Goal: Task Accomplishment & Management: Complete application form

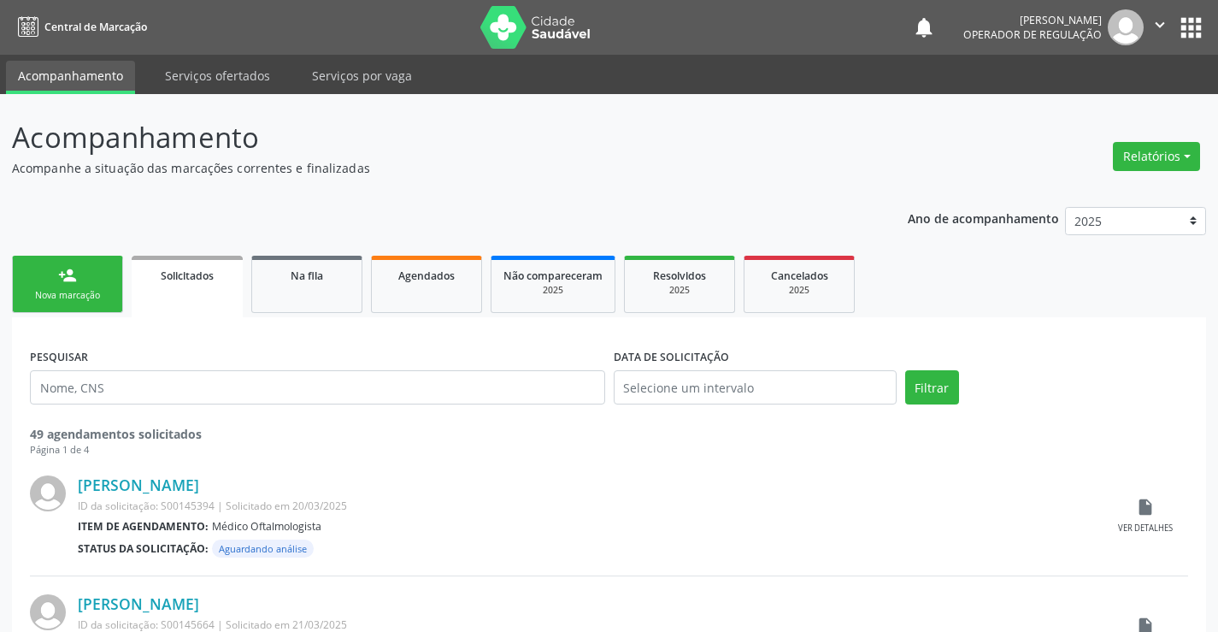
click at [1166, 14] on button "" at bounding box center [1160, 27] width 32 height 36
click at [1083, 110] on link "Sair" at bounding box center [1117, 104] width 118 height 24
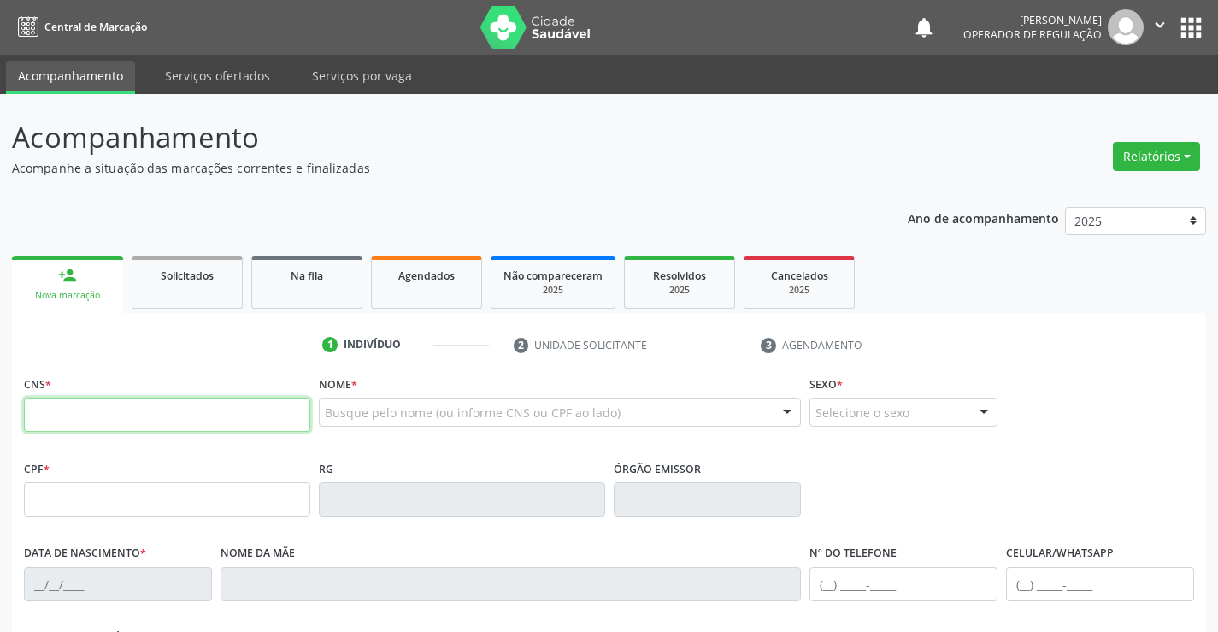
click at [134, 419] on input "text" at bounding box center [167, 415] width 286 height 34
type input "702 1057 4714 4197"
type input "0802009824"
type input "27[DATE]"
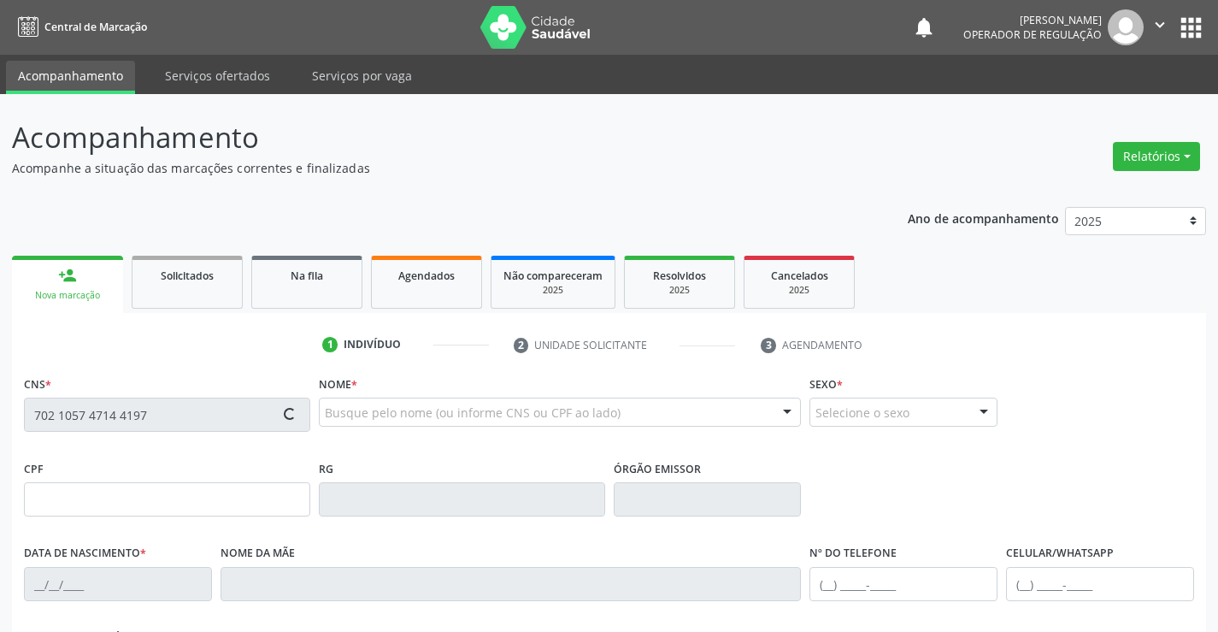
type input "[PHONE_NUMBER]"
type input "SN"
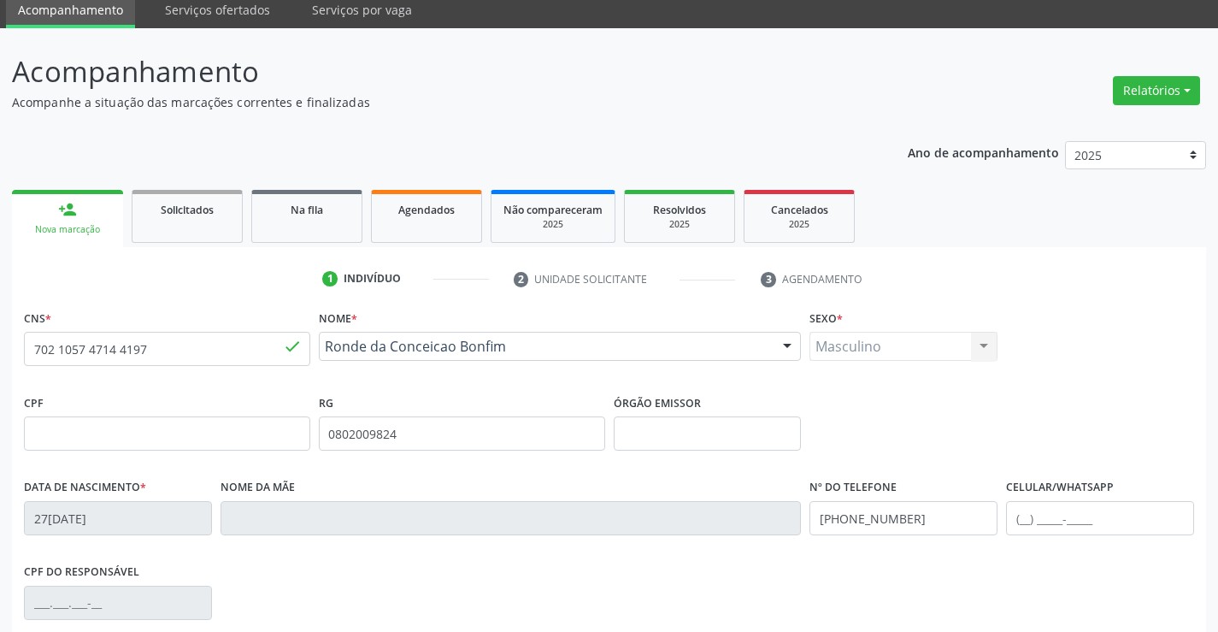
scroll to position [295, 0]
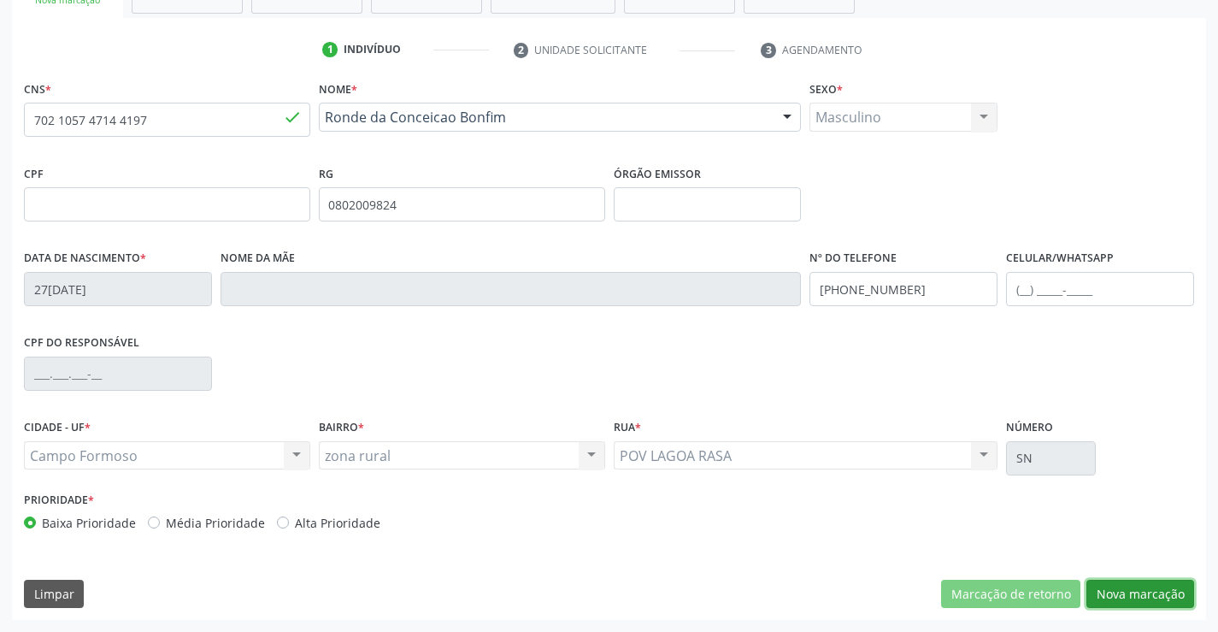
click at [1136, 592] on button "Nova marcação" at bounding box center [1141, 594] width 108 height 29
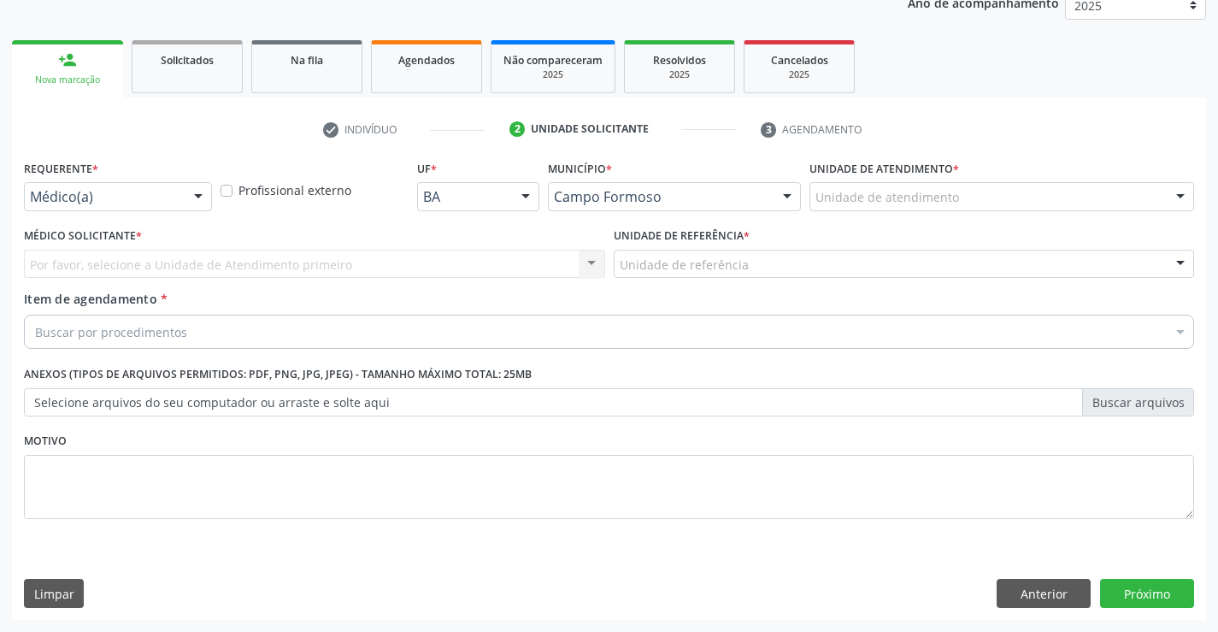
scroll to position [215, 0]
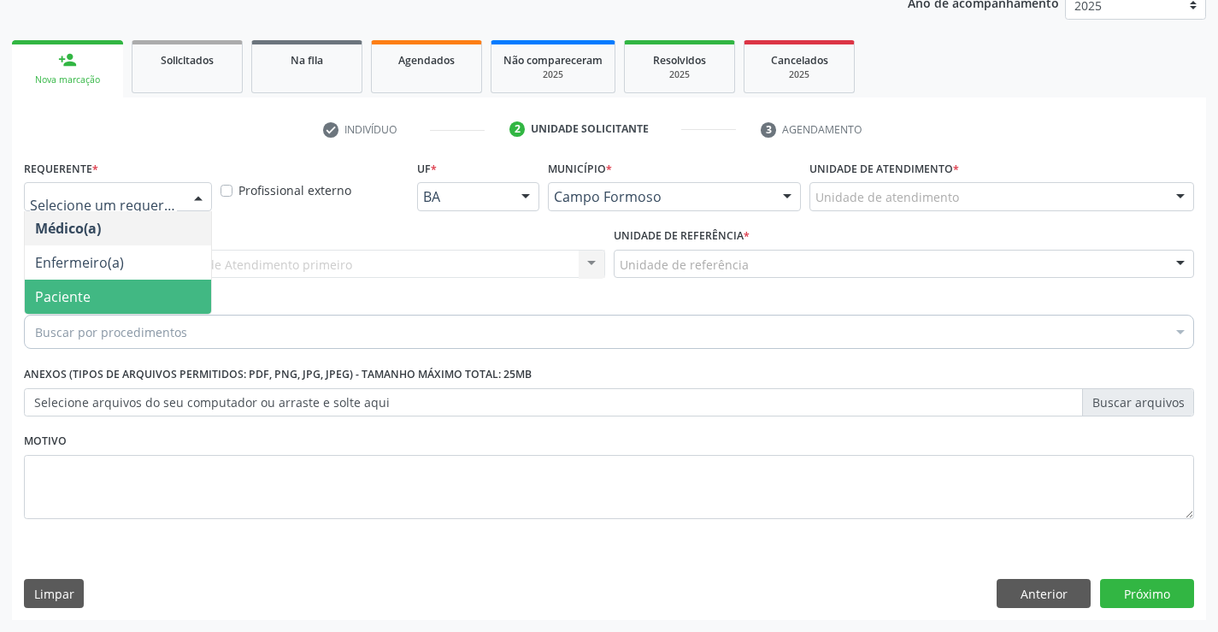
click at [76, 298] on span "Paciente" at bounding box center [63, 296] width 56 height 19
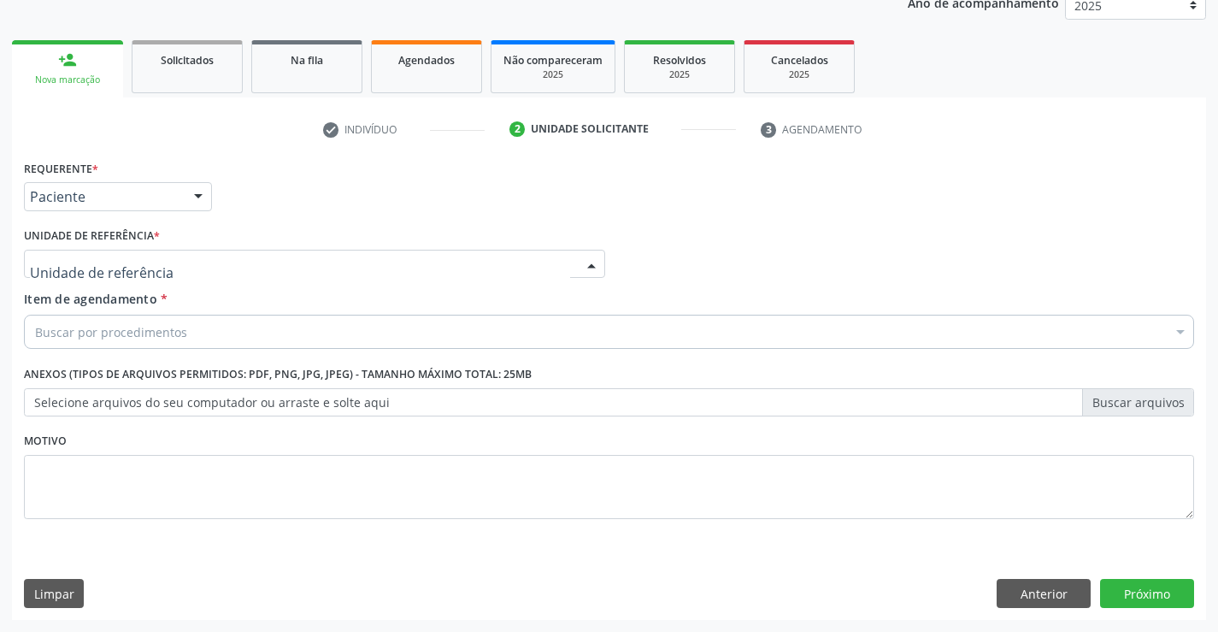
drag, startPoint x: 322, startPoint y: 260, endPoint x: 243, endPoint y: 288, distance: 84.4
click at [321, 260] on div at bounding box center [314, 264] width 581 height 29
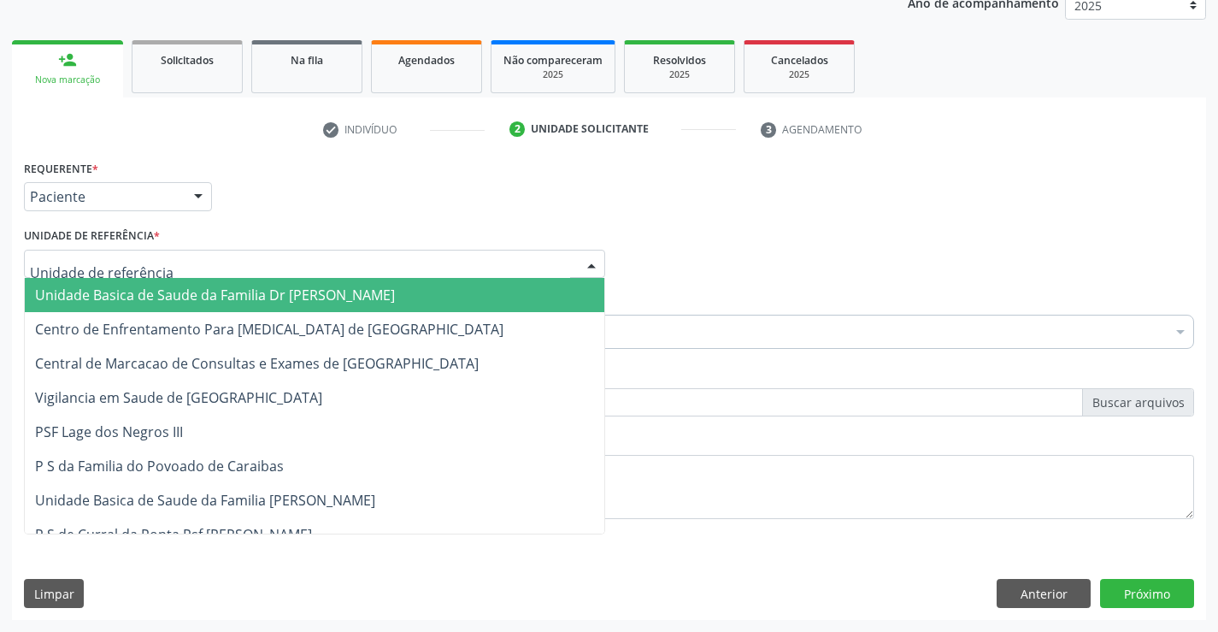
click at [237, 286] on span "Unidade Basica de Saude da Familia Dr [PERSON_NAME]" at bounding box center [215, 295] width 360 height 19
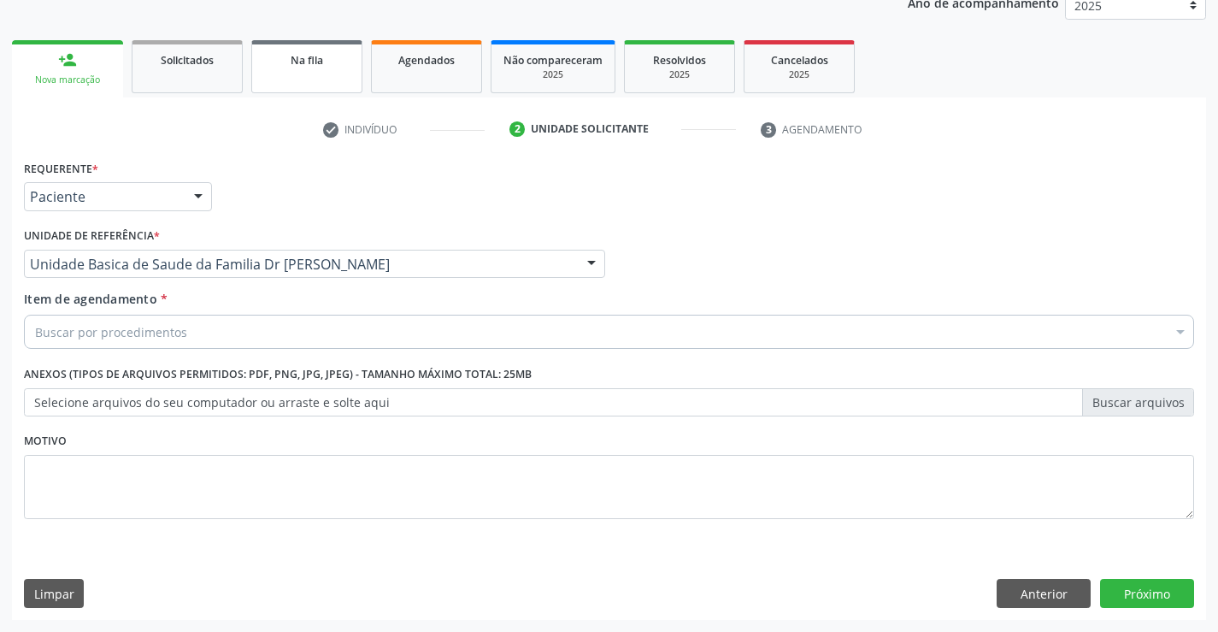
click at [334, 70] on link "Na fila" at bounding box center [306, 66] width 111 height 53
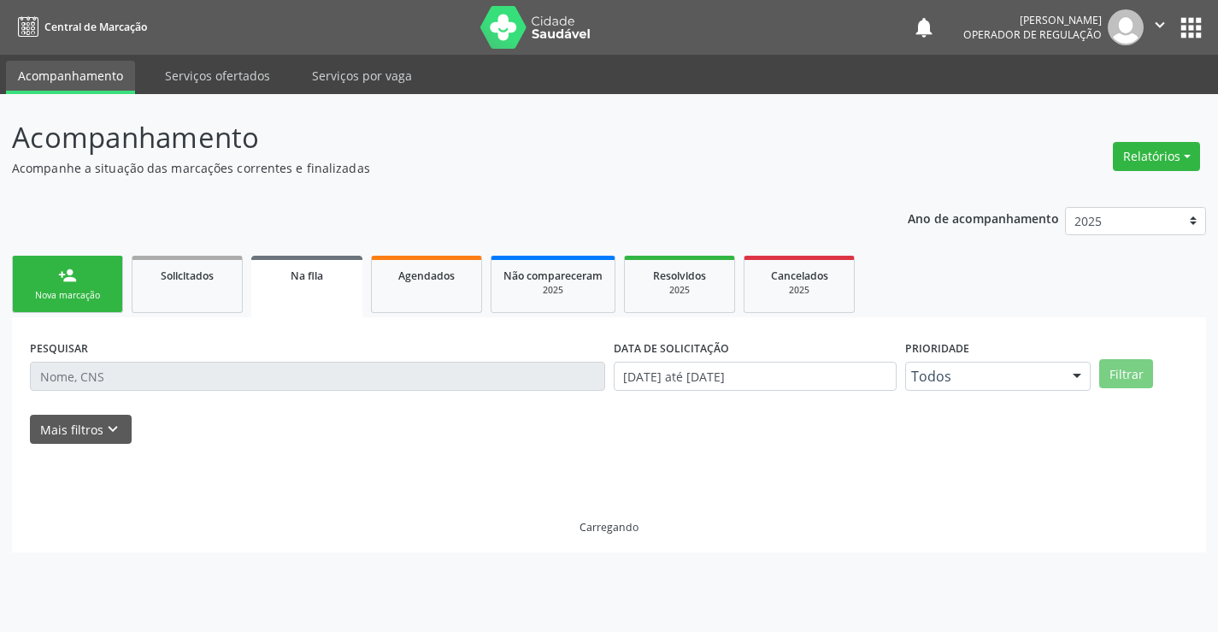
scroll to position [0, 0]
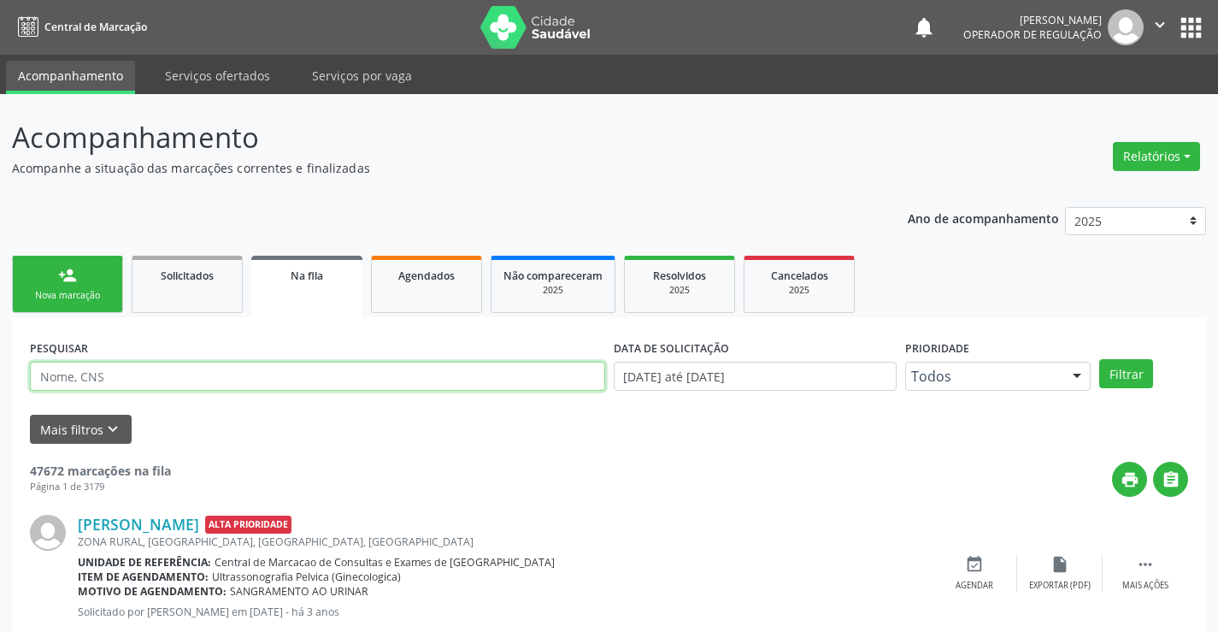
drag, startPoint x: 121, startPoint y: 374, endPoint x: 253, endPoint y: 374, distance: 132.5
click at [203, 374] on input "text" at bounding box center [317, 376] width 575 height 29
click at [1131, 380] on button "Filtrar" at bounding box center [1127, 373] width 54 height 29
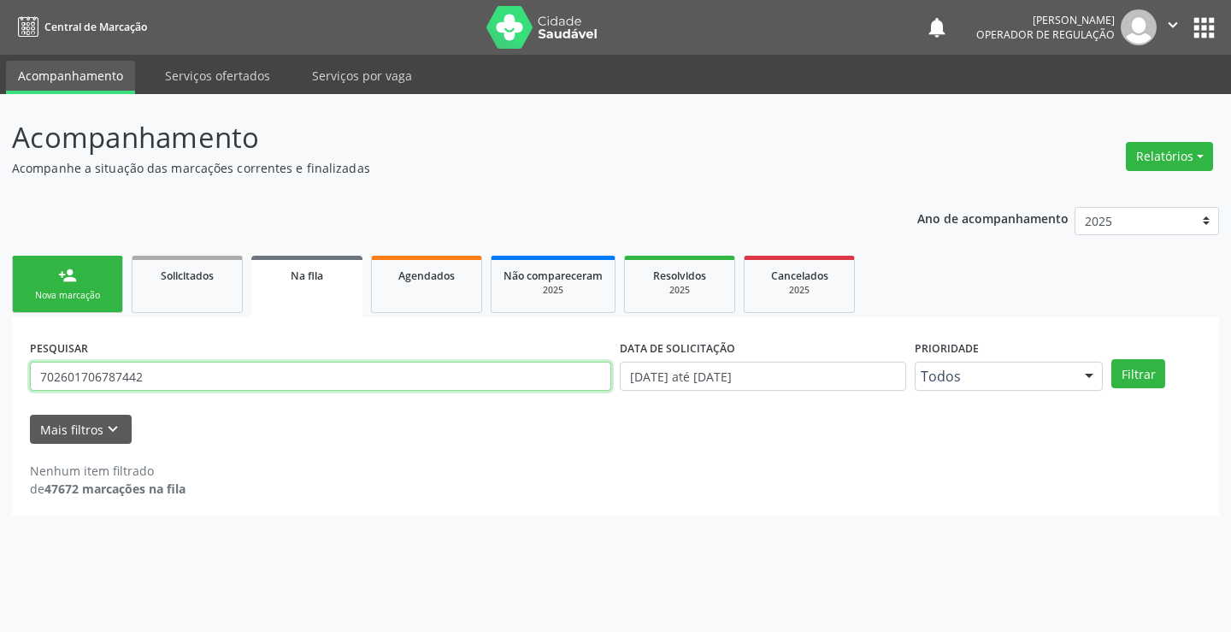
click at [164, 377] on input "702601706787442" at bounding box center [320, 376] width 581 height 29
type input "7"
type input "702601703787442"
click at [1142, 369] on button "Filtrar" at bounding box center [1139, 373] width 54 height 29
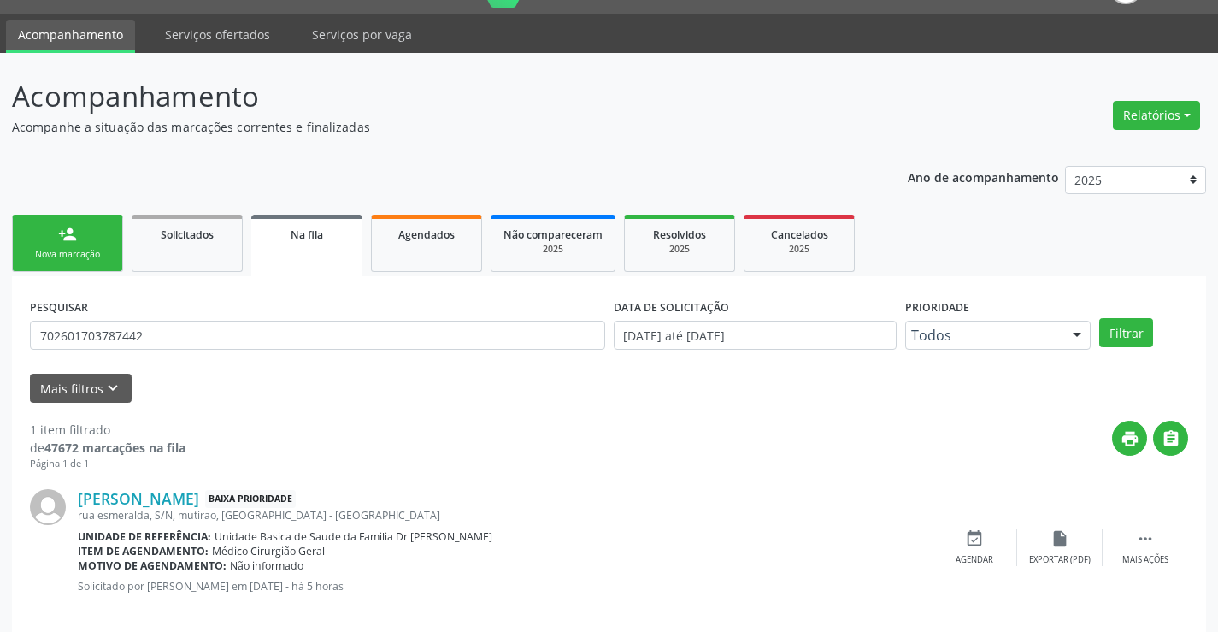
scroll to position [62, 0]
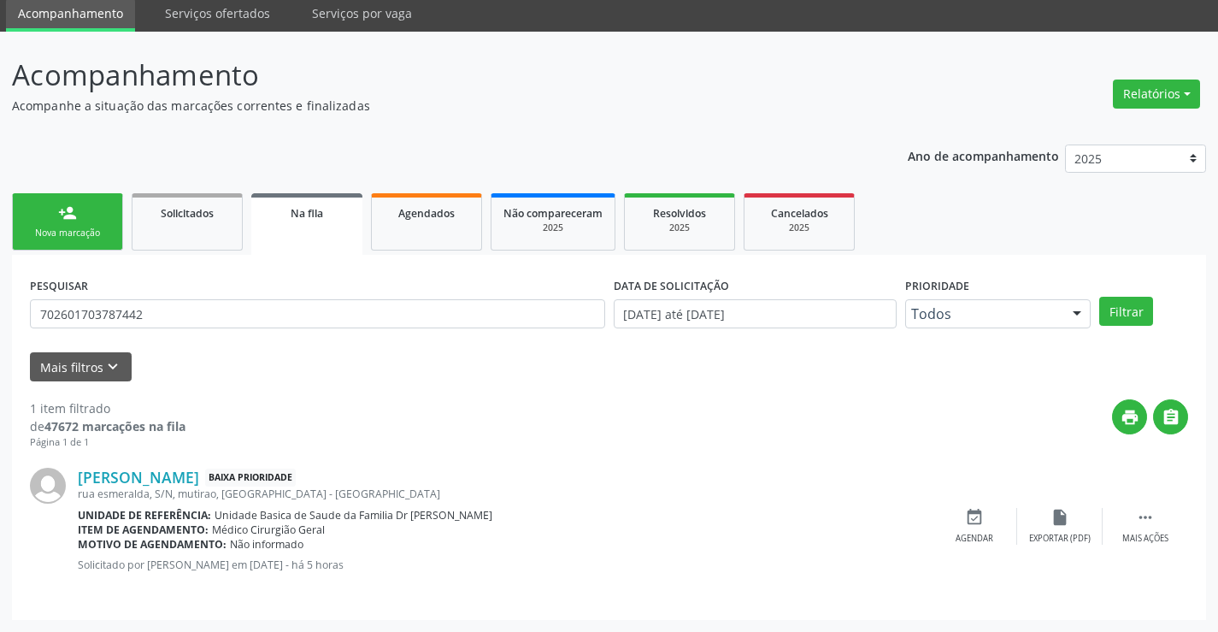
click at [49, 226] on link "person_add Nova marcação" at bounding box center [67, 221] width 111 height 57
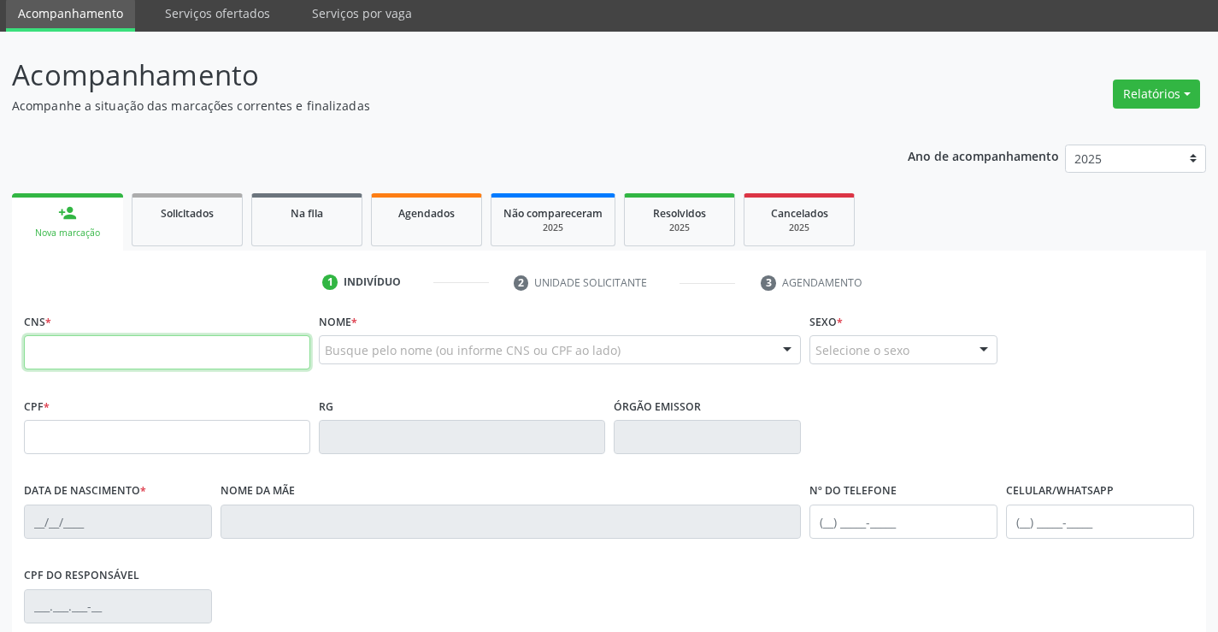
drag, startPoint x: 192, startPoint y: 355, endPoint x: 847, endPoint y: 430, distance: 659.3
click at [445, 380] on div "CNS * Nome * Busque pelo nome (ou informe CNS ou CPF ao lado) Nenhum resultado …" at bounding box center [609, 351] width 1179 height 85
type input "700 5087 9908 4252"
type input "0683671391"
type input "2[DATE]"
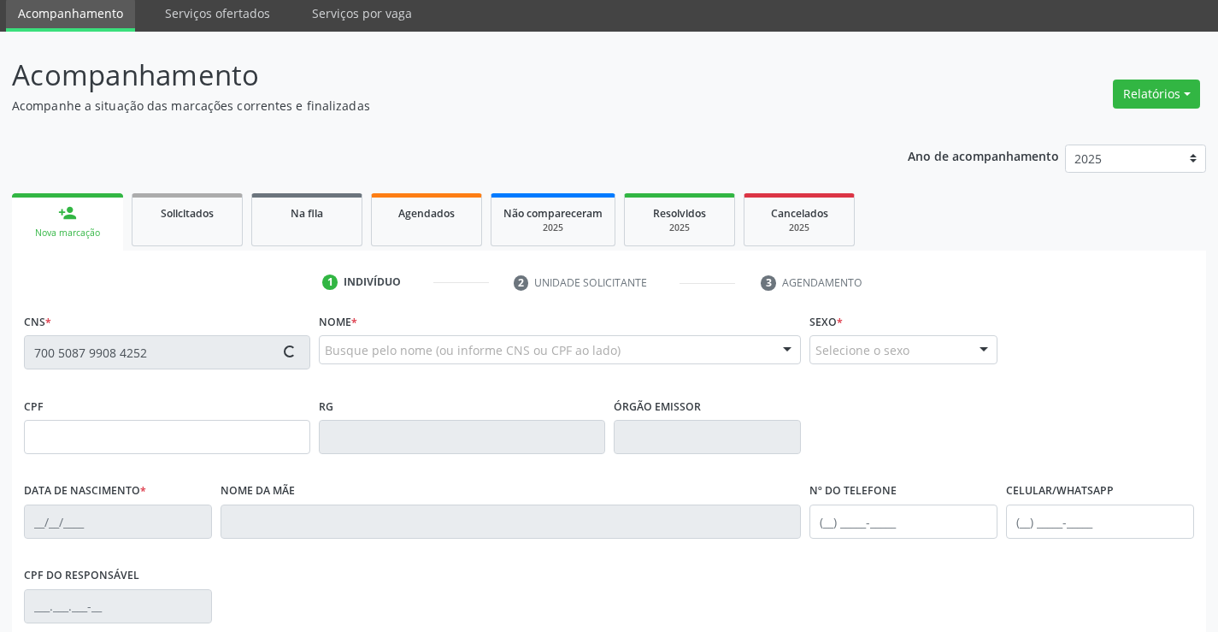
type input "[PHONE_NUMBER]"
type input "54"
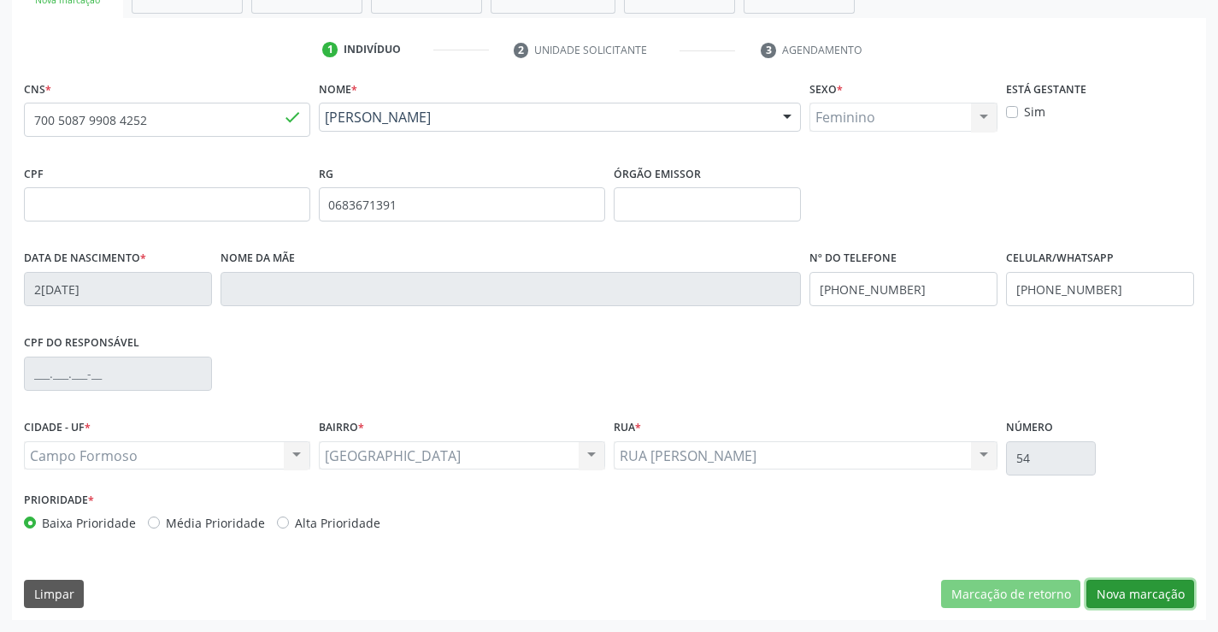
drag, startPoint x: 1147, startPoint y: 603, endPoint x: 1123, endPoint y: 562, distance: 47.5
click at [1147, 604] on button "Nova marcação" at bounding box center [1141, 594] width 108 height 29
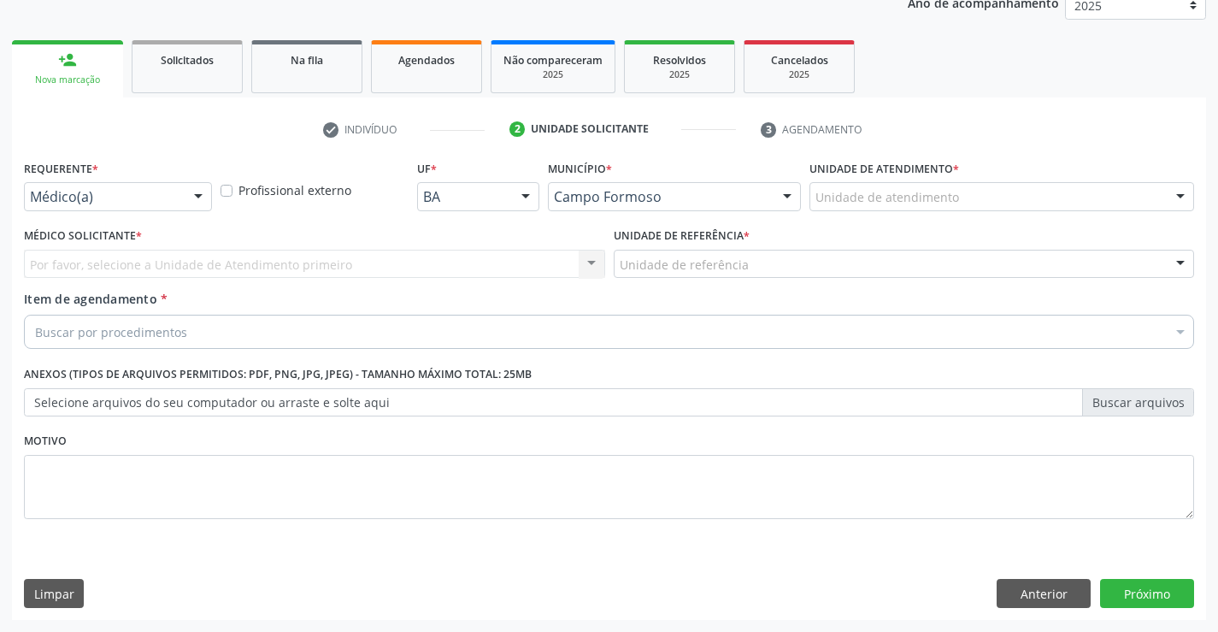
scroll to position [215, 0]
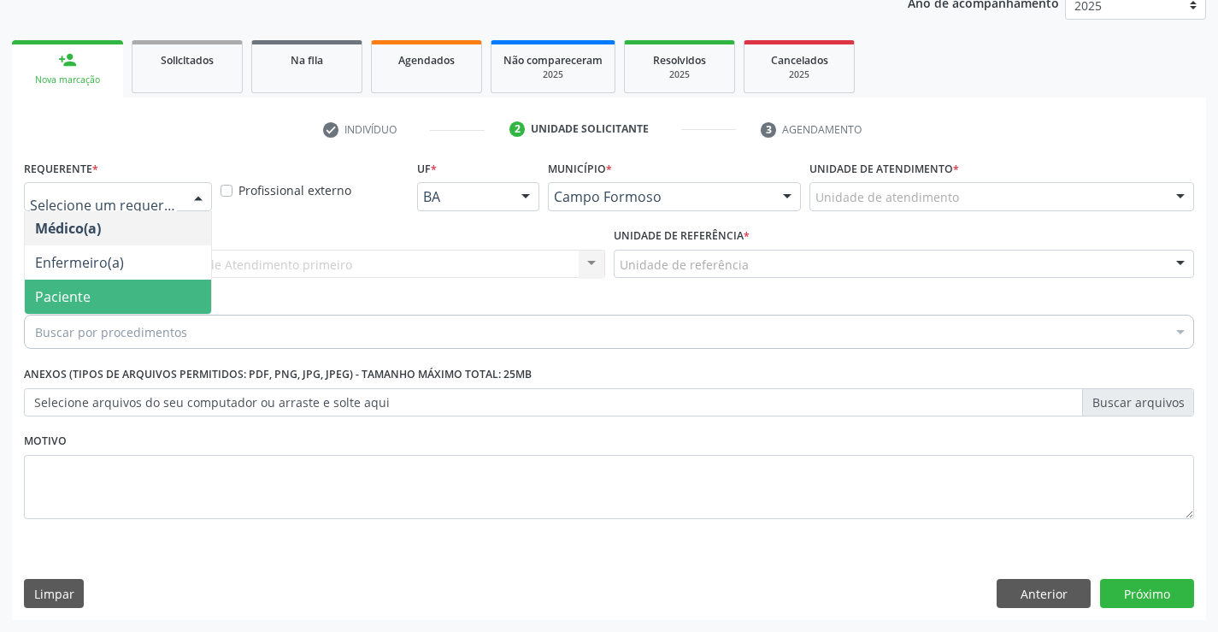
click at [109, 286] on span "Paciente" at bounding box center [118, 297] width 186 height 34
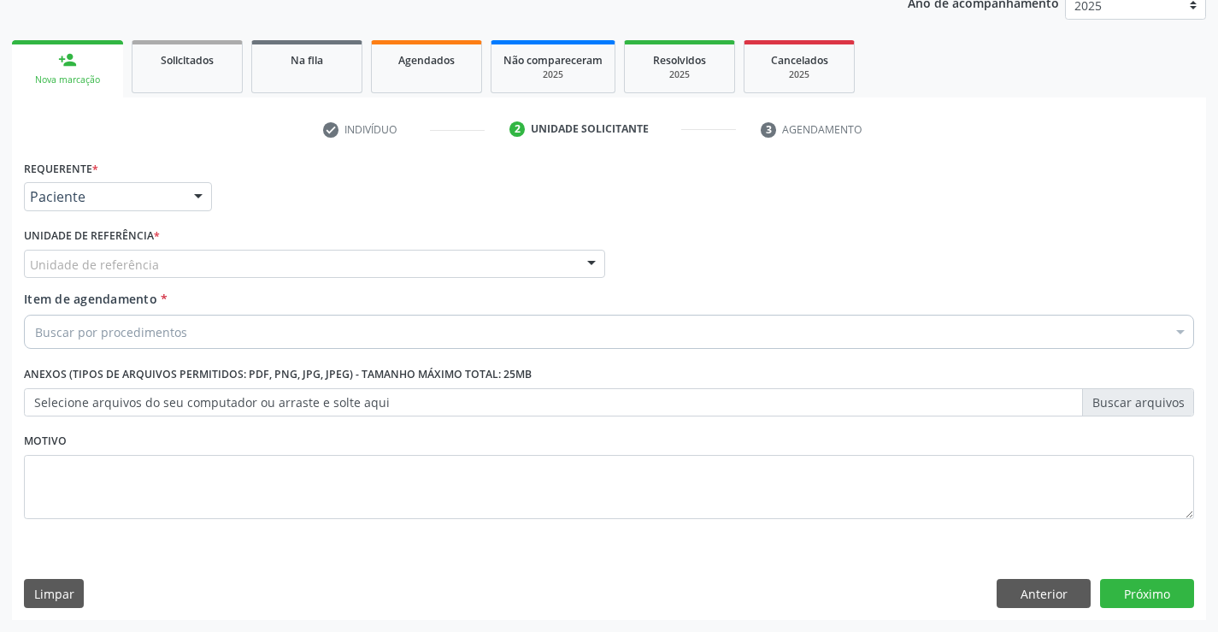
click at [326, 280] on div "Unidade de referência * Unidade de referência Unidade Basica de Saude da Famili…" at bounding box center [315, 256] width 590 height 67
click at [231, 266] on div "Unidade de referência" at bounding box center [314, 264] width 581 height 29
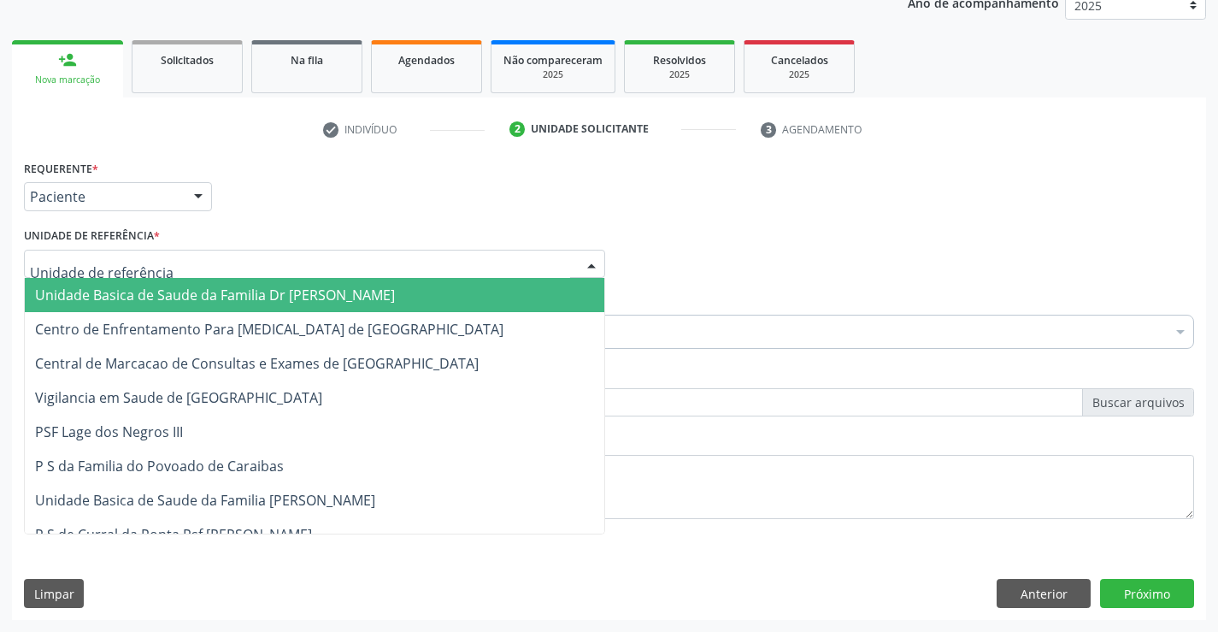
drag, startPoint x: 170, startPoint y: 291, endPoint x: 240, endPoint y: 328, distance: 79.6
click at [170, 292] on span "Unidade Basica de Saude da Familia Dr [PERSON_NAME]" at bounding box center [215, 295] width 360 height 19
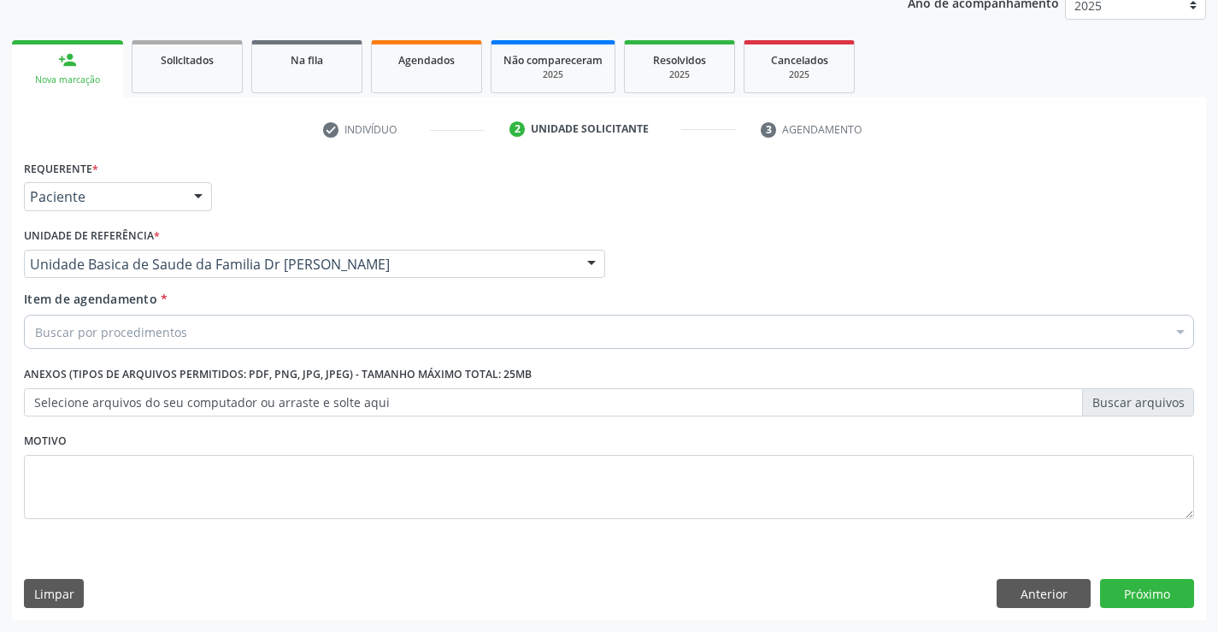
click at [215, 342] on div "Buscar por procedimentos" at bounding box center [609, 332] width 1171 height 34
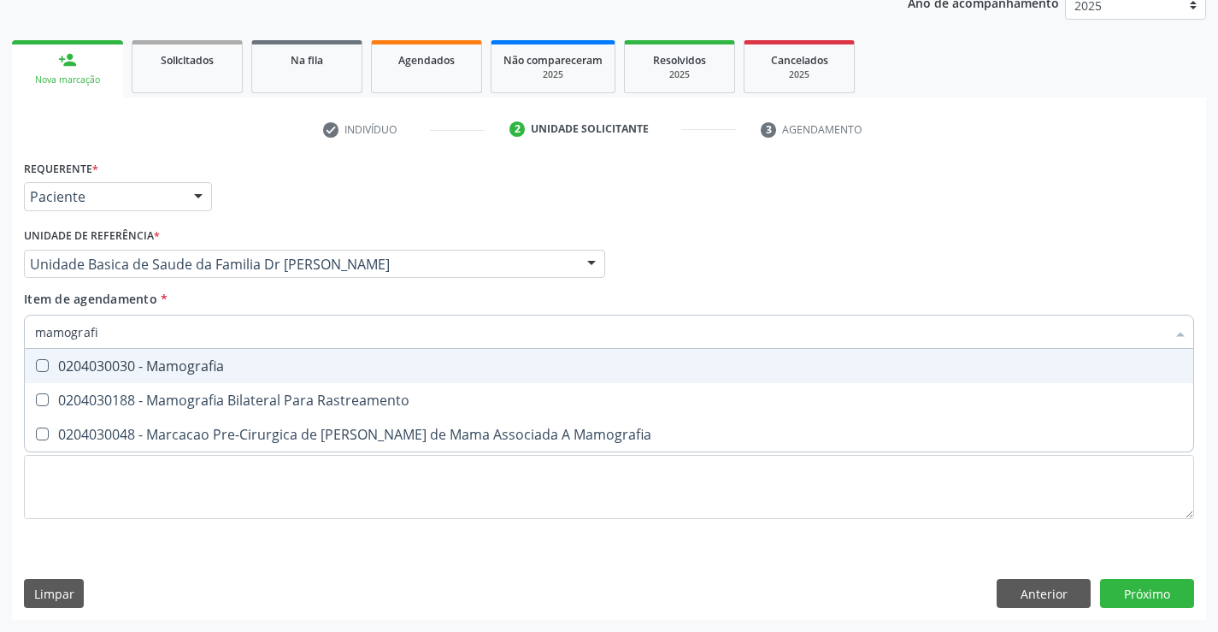
type input "mamografia"
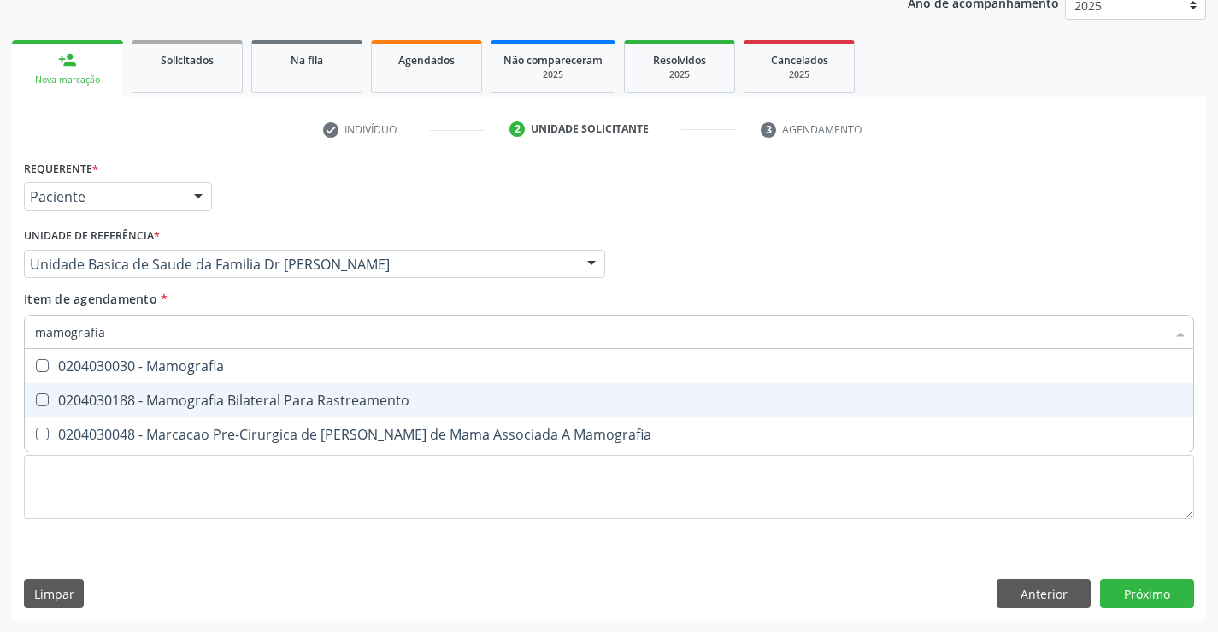
click at [276, 410] on span "0204030188 - Mamografia Bilateral Para Rastreamento" at bounding box center [609, 400] width 1169 height 34
checkbox Rastreamento "true"
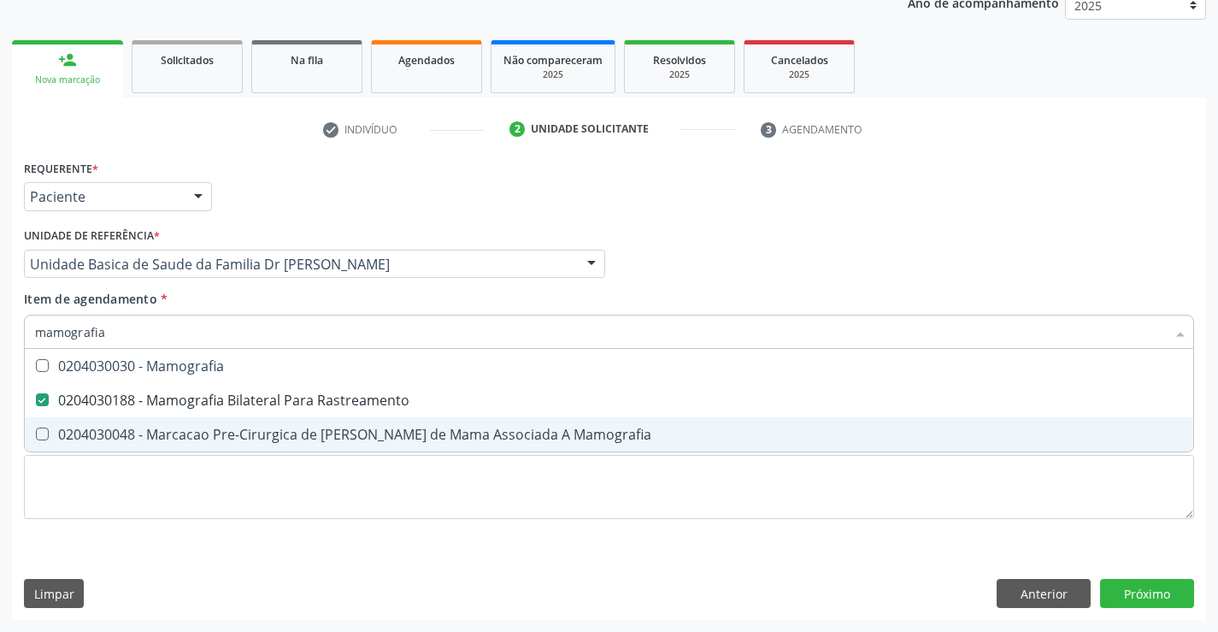
click at [439, 541] on div "Requerente * Paciente Médico(a) Enfermeiro(a) Paciente Nenhum resultado encontr…" at bounding box center [609, 349] width 1171 height 387
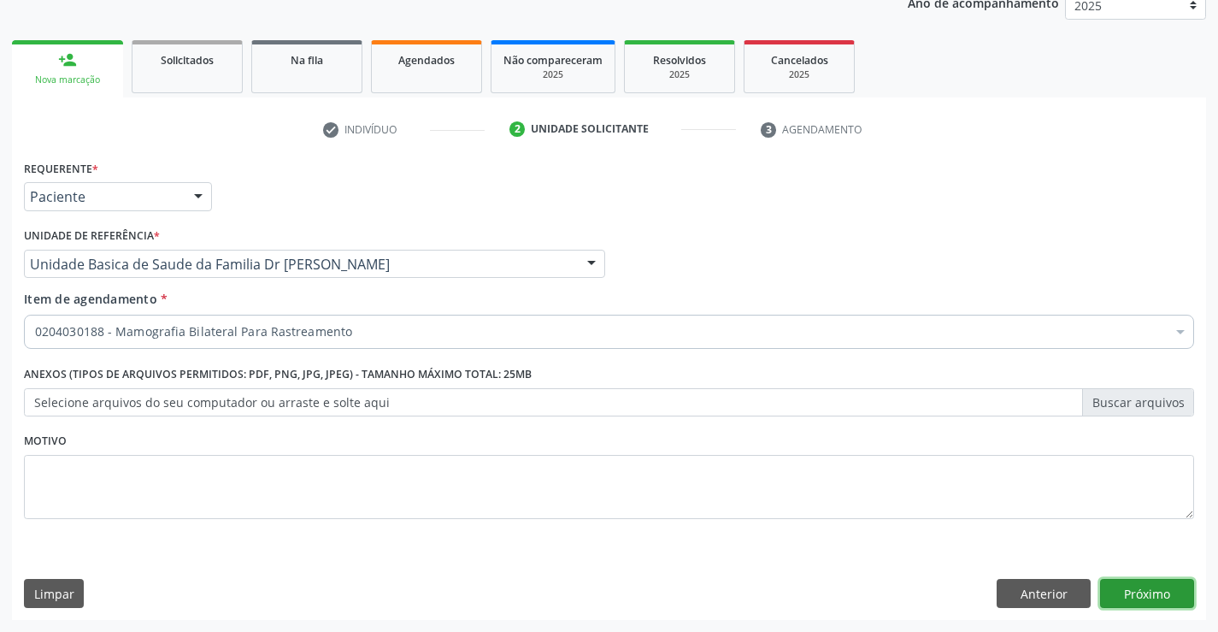
click at [1148, 587] on button "Próximo" at bounding box center [1147, 593] width 94 height 29
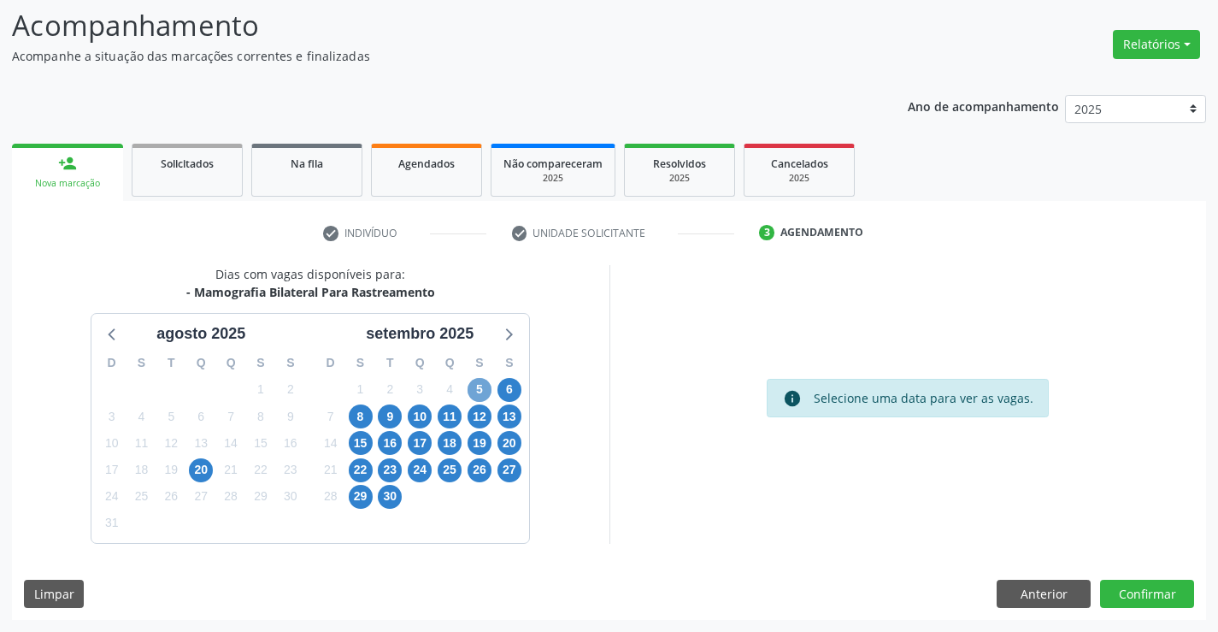
click at [476, 384] on span "5" at bounding box center [480, 390] width 24 height 24
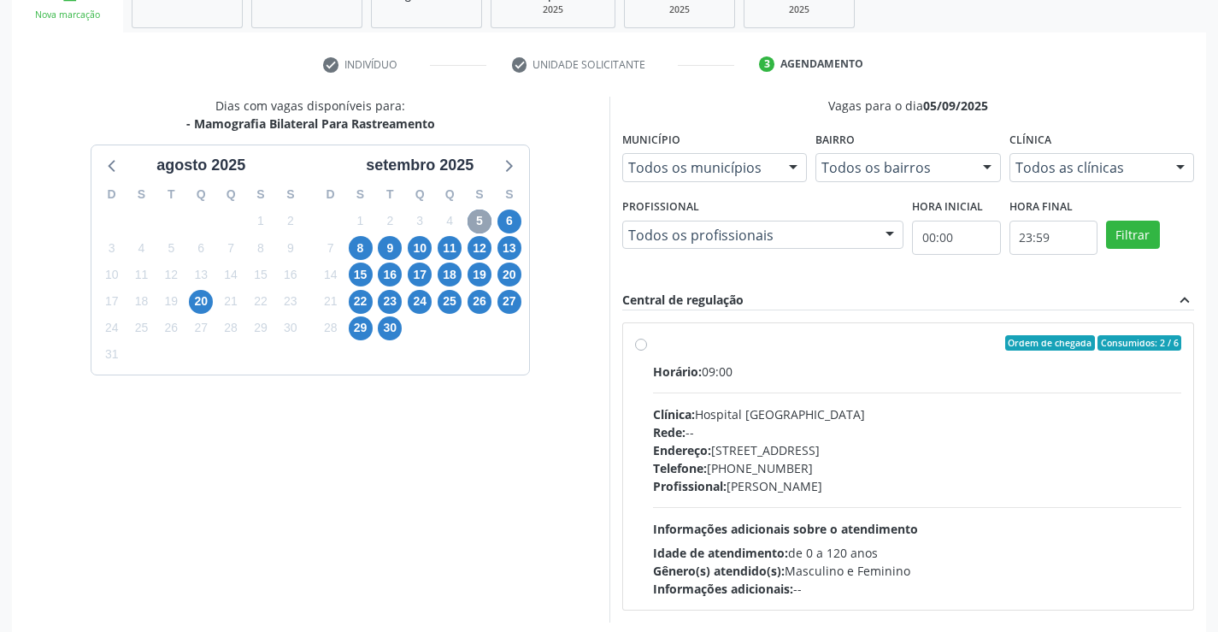
scroll to position [359, 0]
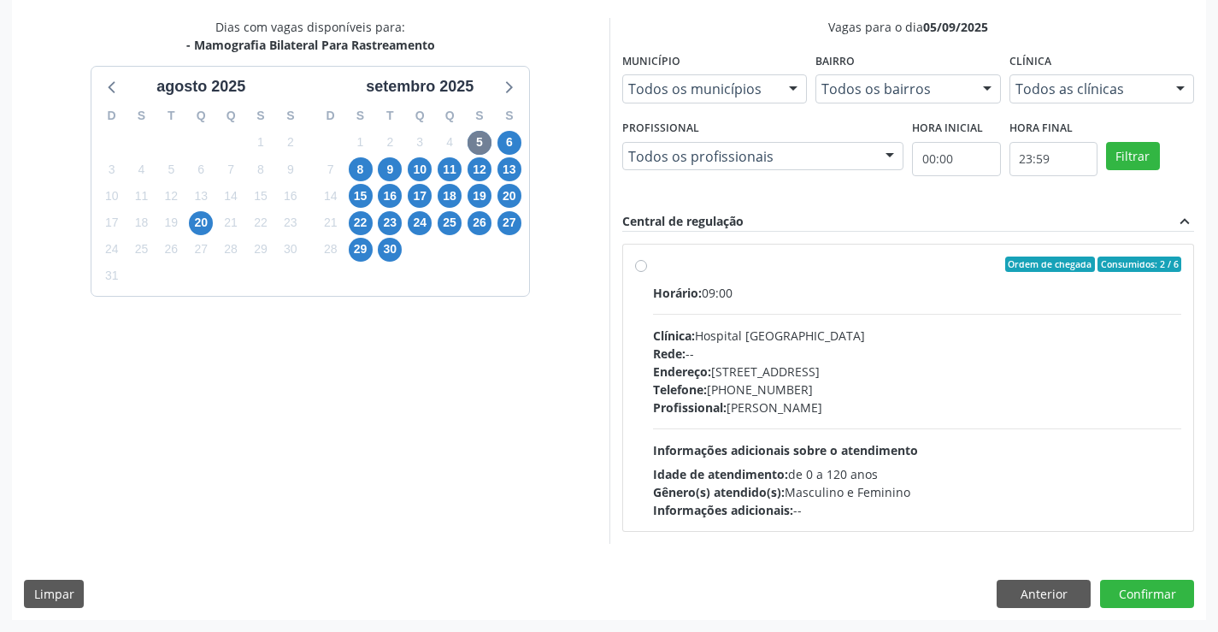
click at [669, 254] on div "Ordem de chegada Consumidos: 2 / 6 Horário: 09:00 Clínica: Hospital [GEOGRAPHIC…" at bounding box center [908, 388] width 571 height 286
radio input "true"
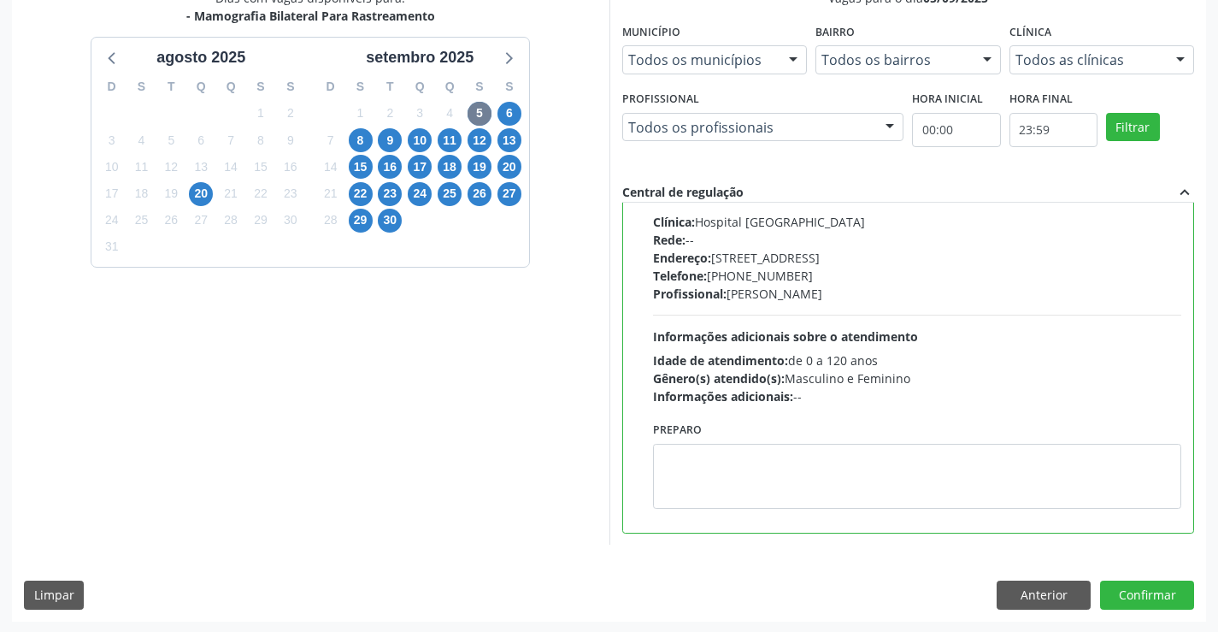
scroll to position [390, 0]
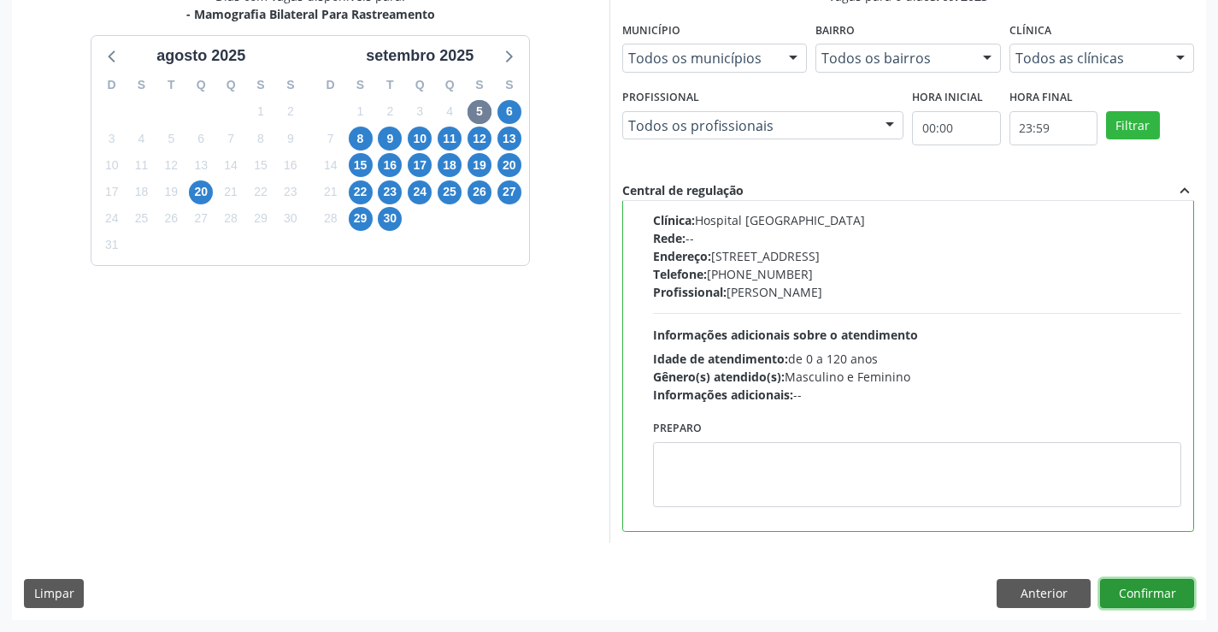
drag, startPoint x: 1161, startPoint y: 592, endPoint x: 1153, endPoint y: 569, distance: 23.5
click at [1161, 591] on button "Confirmar" at bounding box center [1147, 593] width 94 height 29
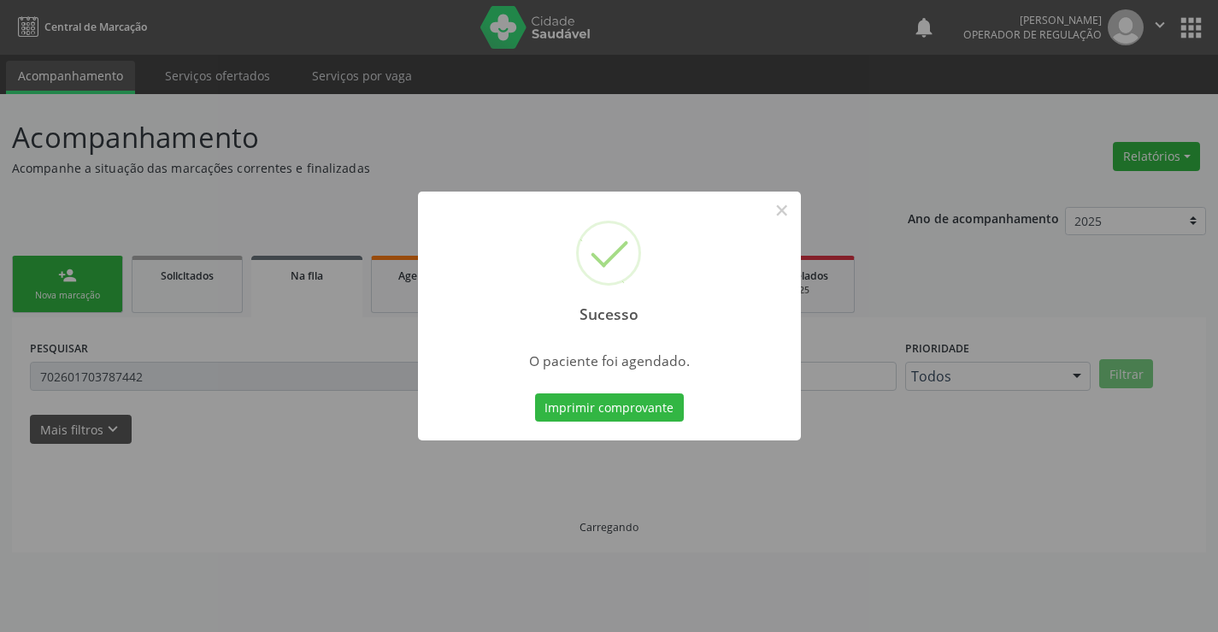
scroll to position [0, 0]
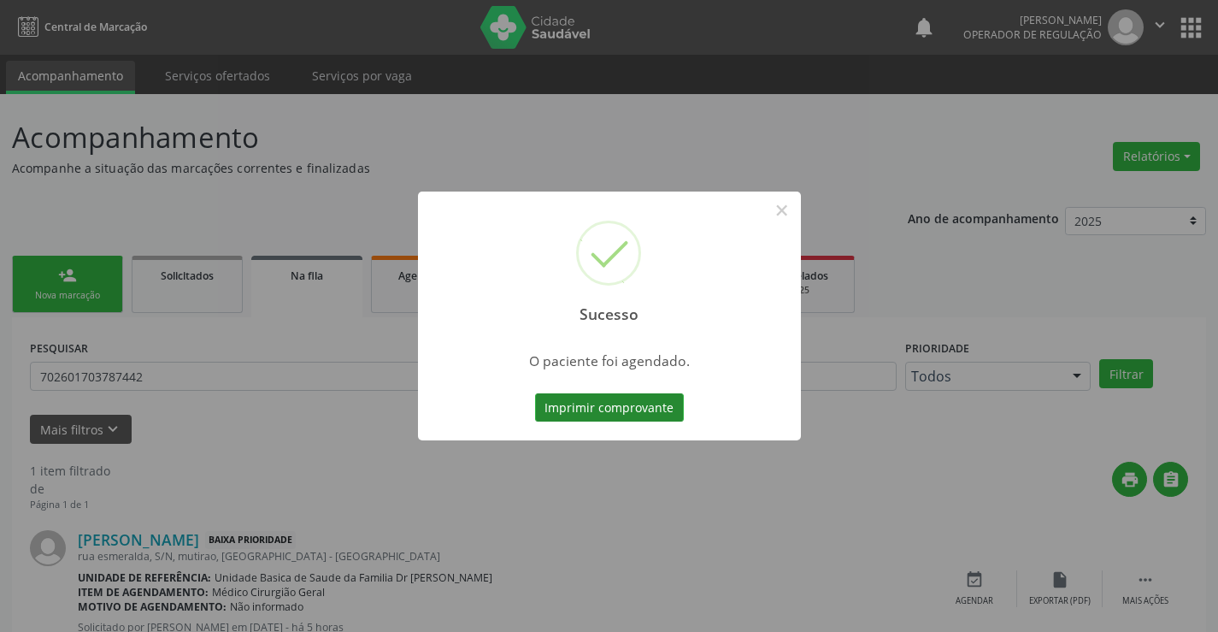
click at [605, 410] on button "Imprimir comprovante" at bounding box center [609, 407] width 149 height 29
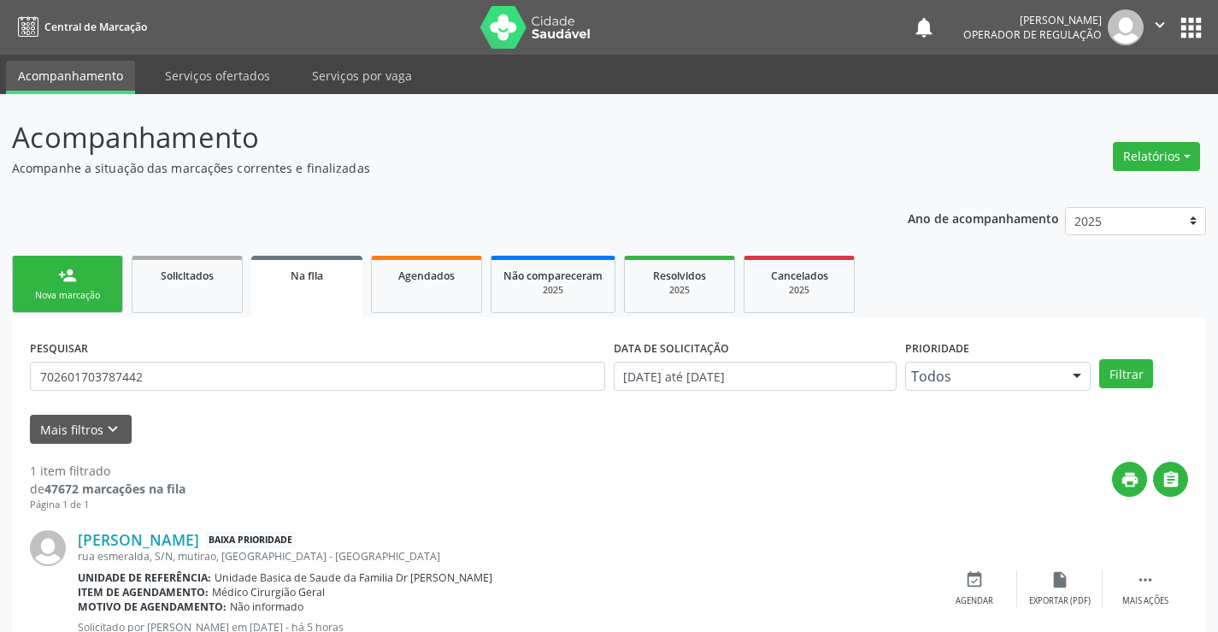
click at [302, 279] on span "Na fila" at bounding box center [307, 275] width 32 height 15
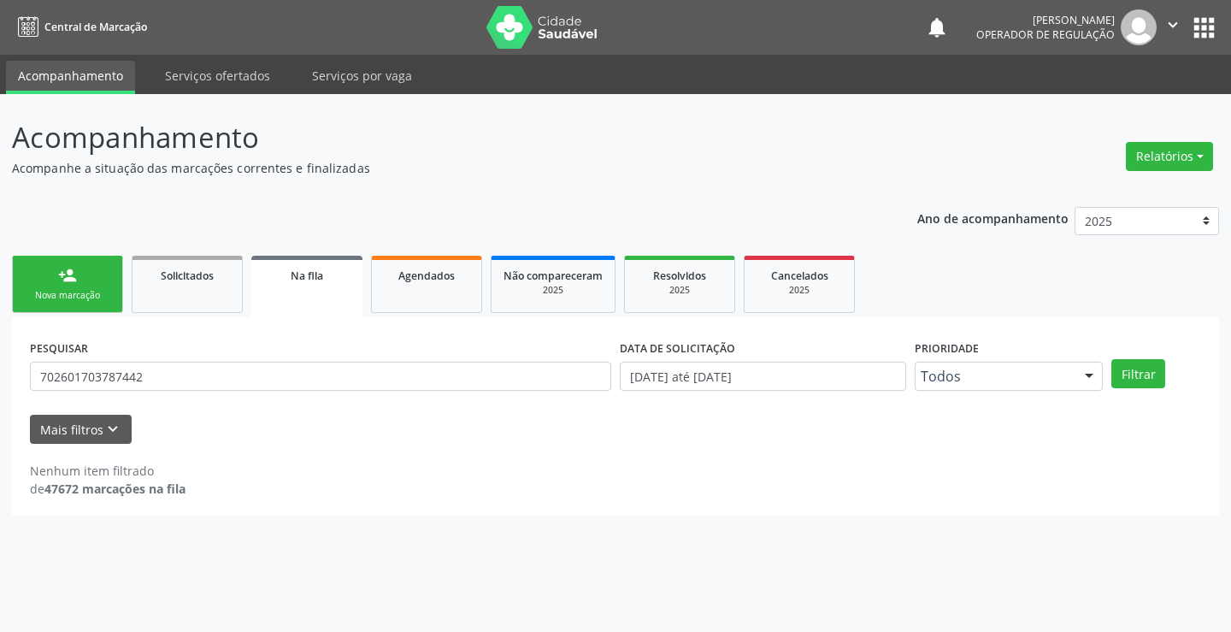
click at [302, 279] on span "Na fila" at bounding box center [307, 275] width 32 height 15
drag, startPoint x: 197, startPoint y: 363, endPoint x: 186, endPoint y: 369, distance: 11.9
click at [192, 366] on input "702601703787442" at bounding box center [320, 376] width 581 height 29
type input "7"
type input "700508538448757"
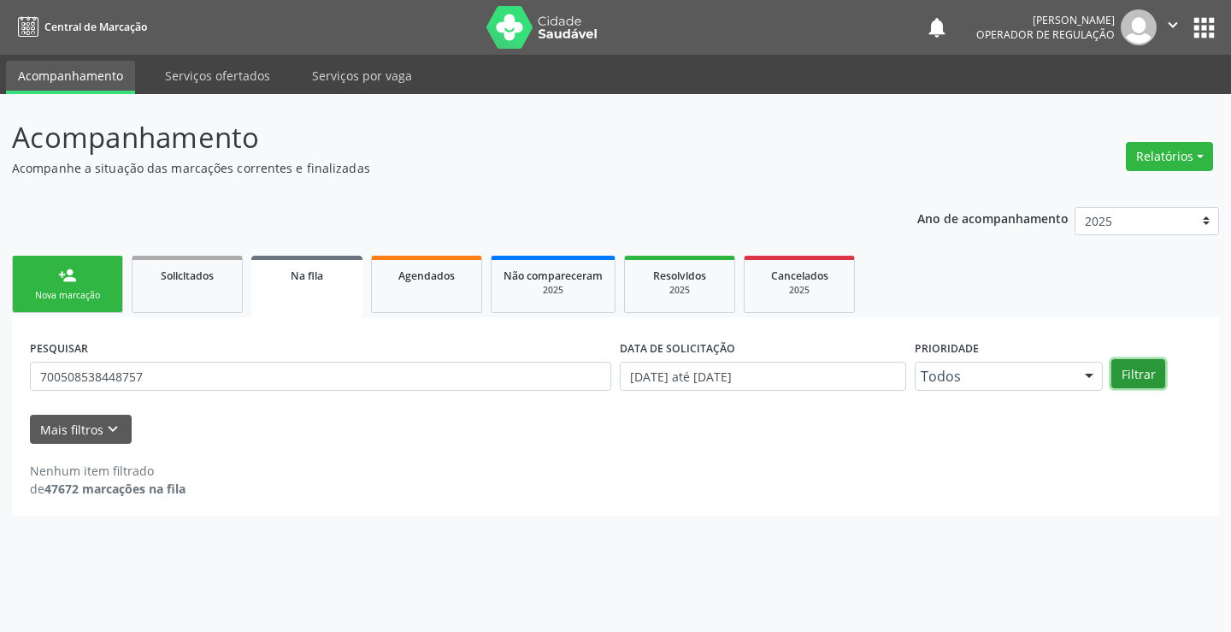
click at [1145, 374] on button "Filtrar" at bounding box center [1139, 373] width 54 height 29
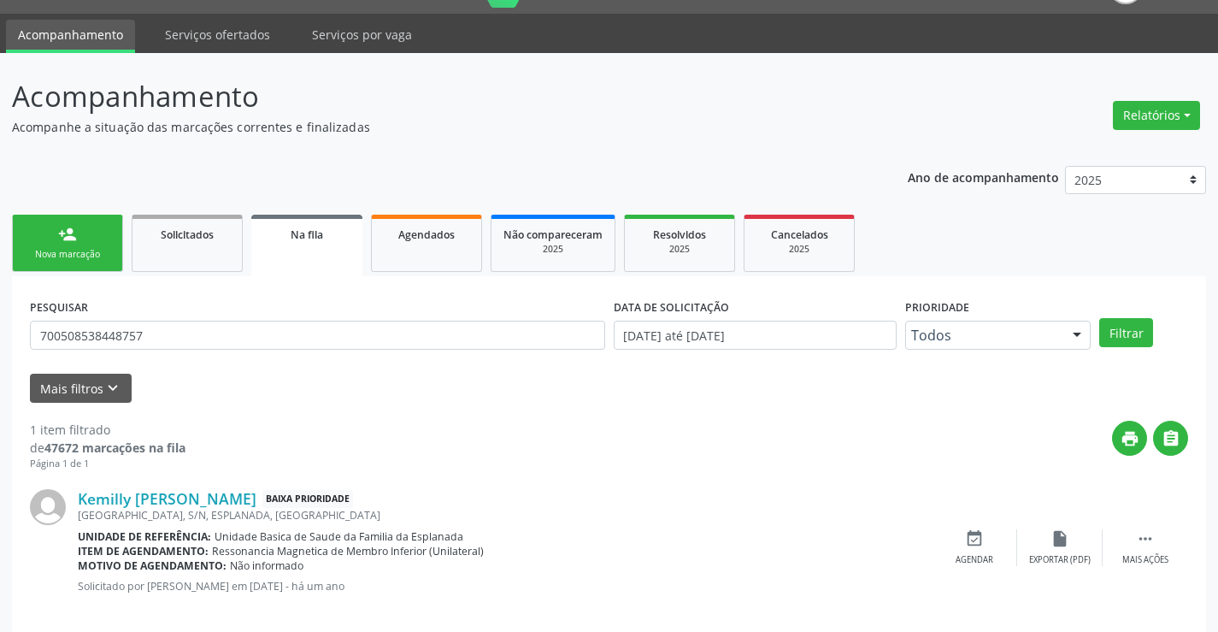
scroll to position [62, 0]
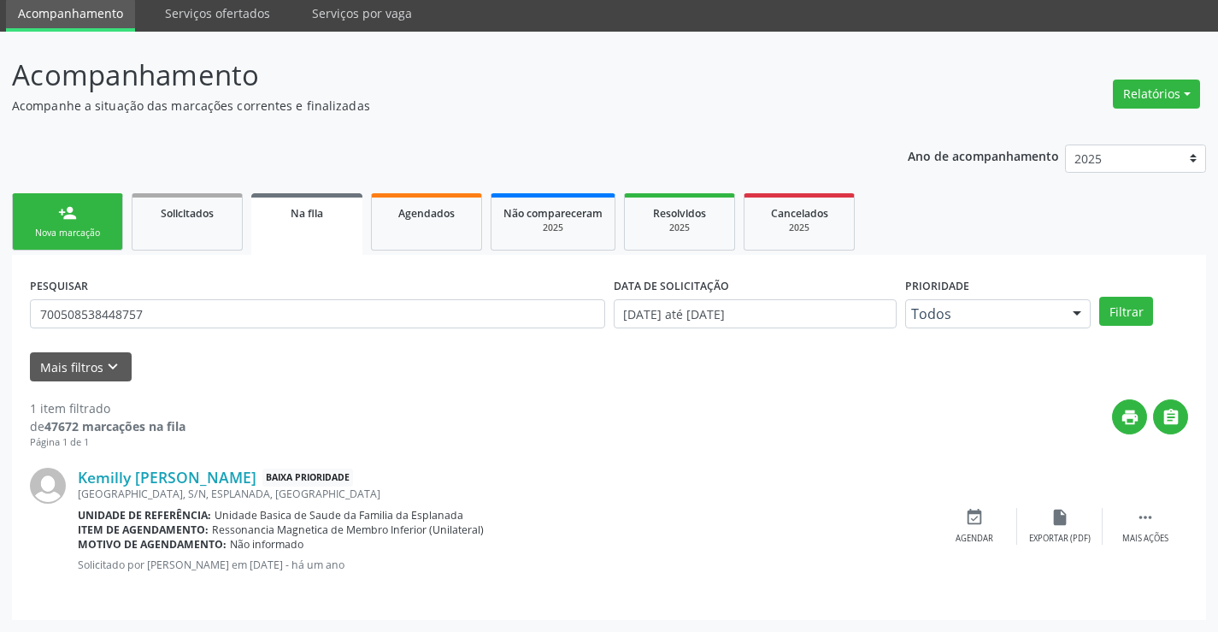
click at [70, 208] on div "person_add" at bounding box center [67, 212] width 19 height 19
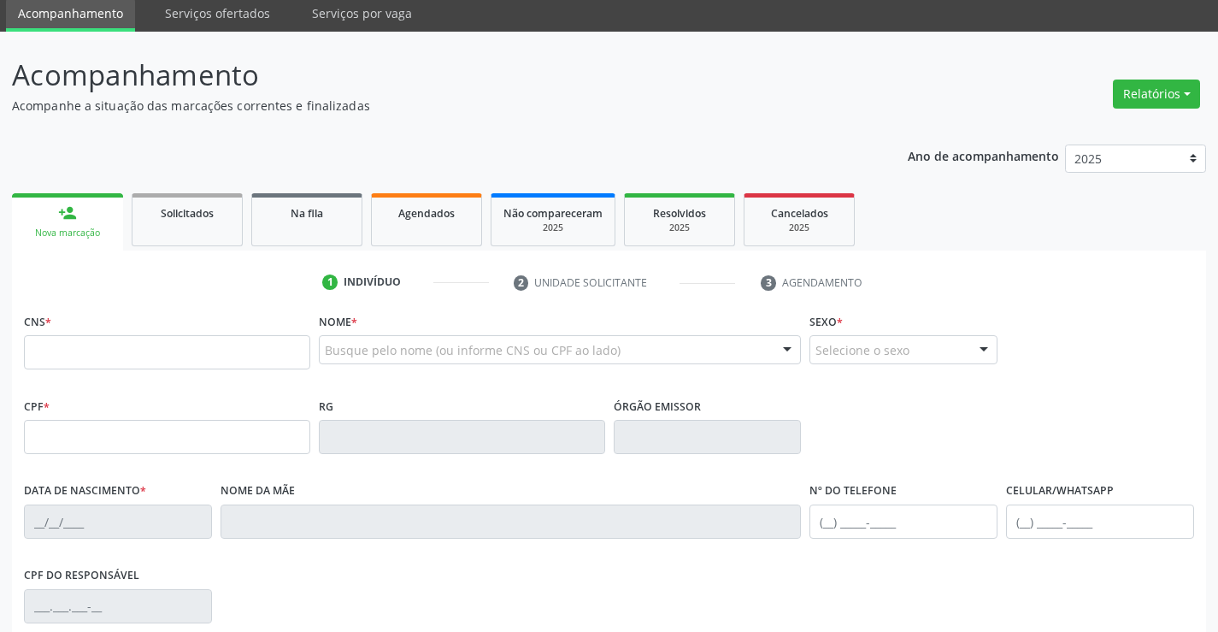
click at [369, 336] on div "Busque pelo nome (ou informe CNS ou CPF ao lado)" at bounding box center [560, 349] width 483 height 29
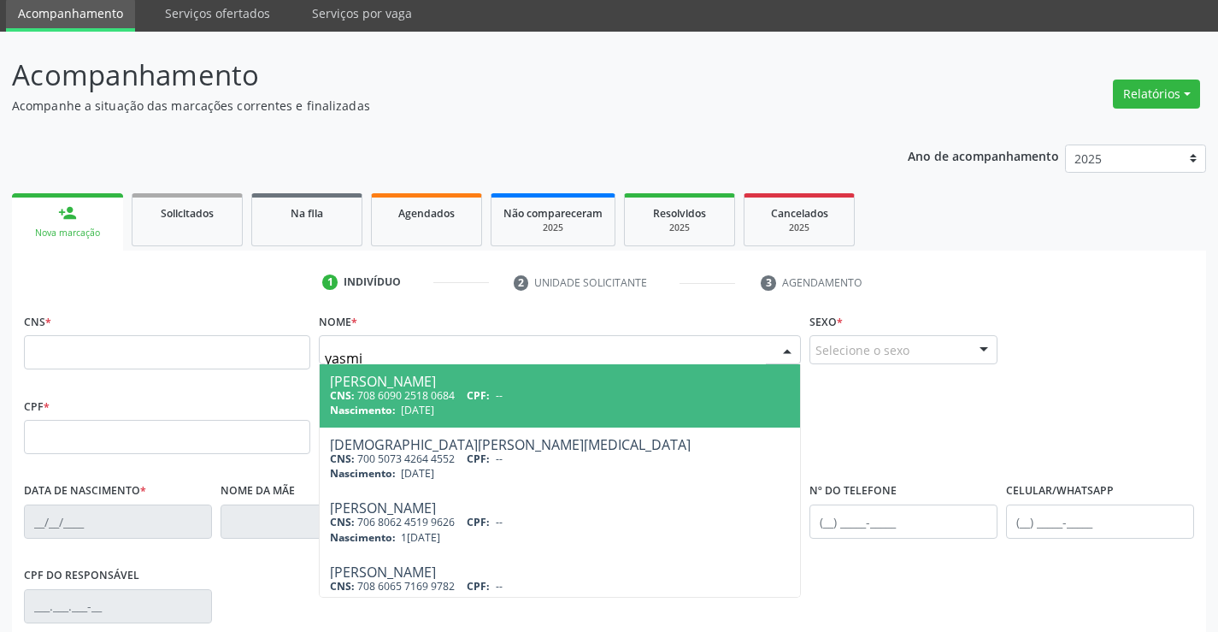
type input "yasmim"
click at [367, 392] on div "CNS: 708 6090 2518 0684 CPF: --" at bounding box center [560, 395] width 461 height 15
type input "708 6090 2518 0684"
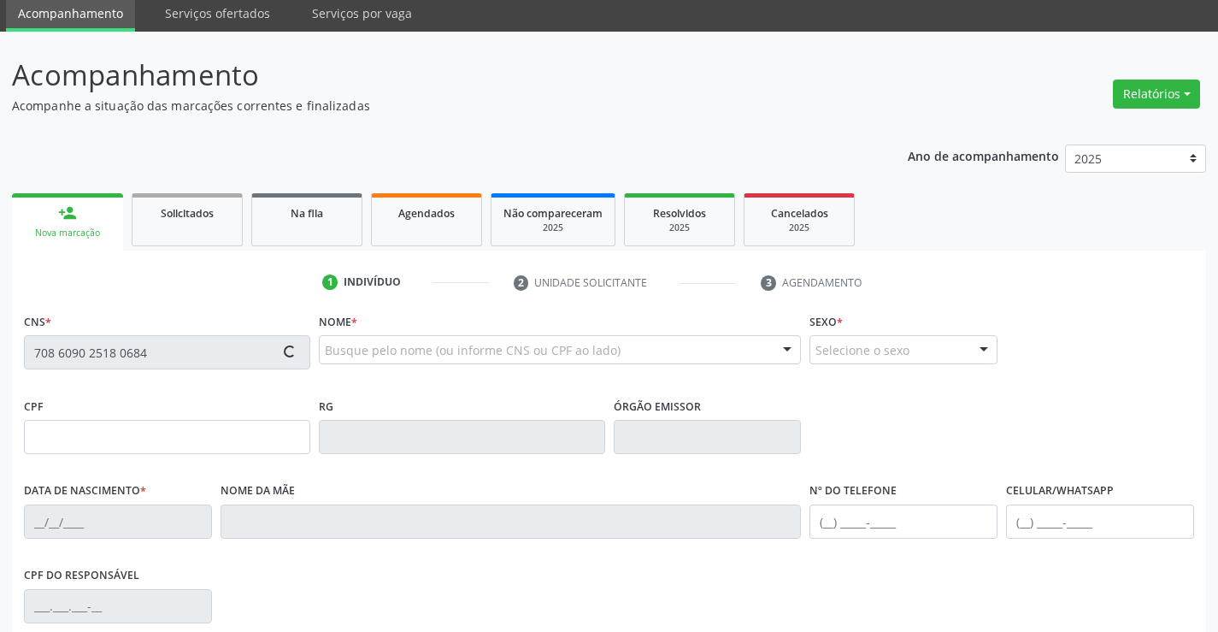
type input "30804888240"
type input "[DATE]"
type input "120.788.485-57"
type input "S/N"
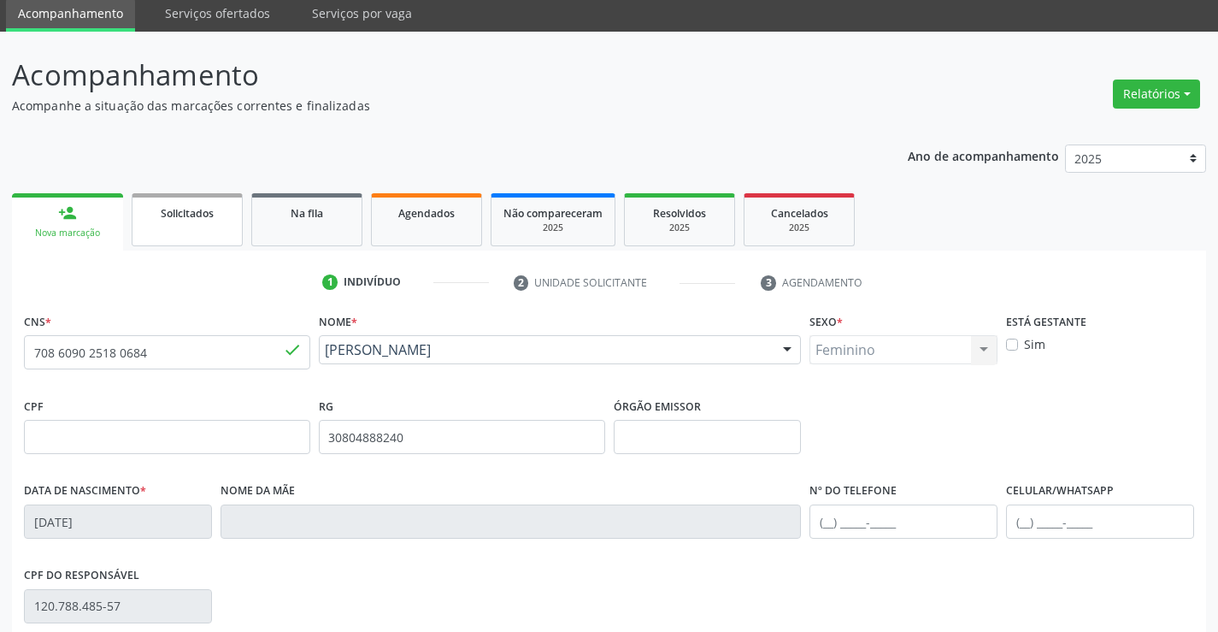
click at [198, 206] on span "Solicitados" at bounding box center [187, 213] width 53 height 15
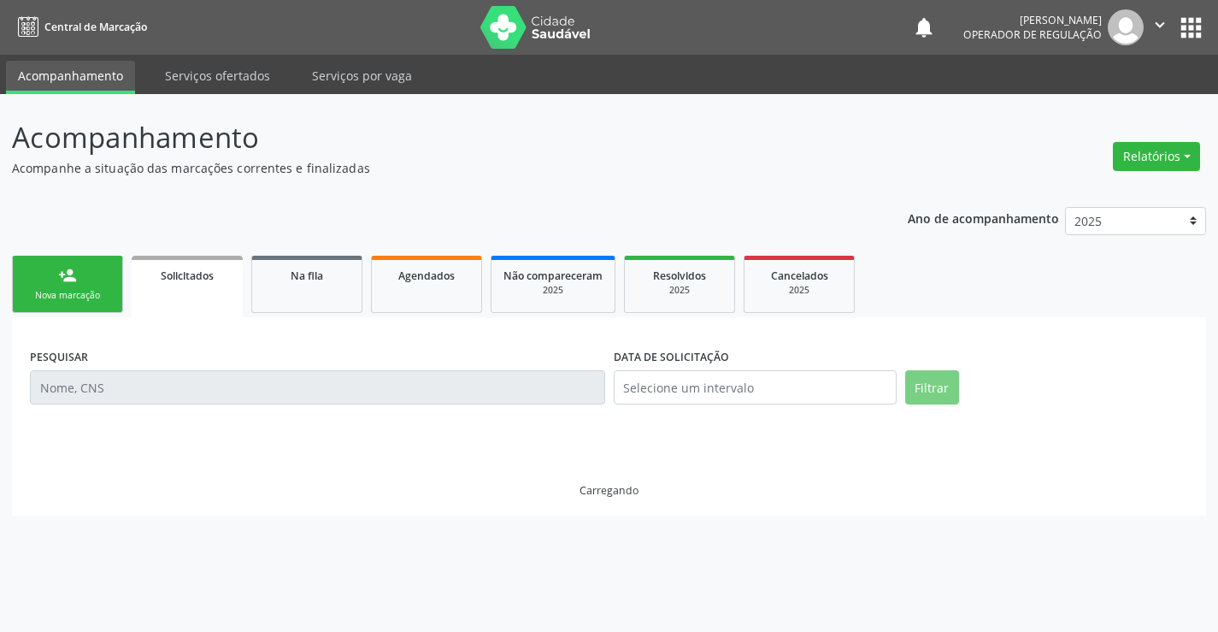
scroll to position [0, 0]
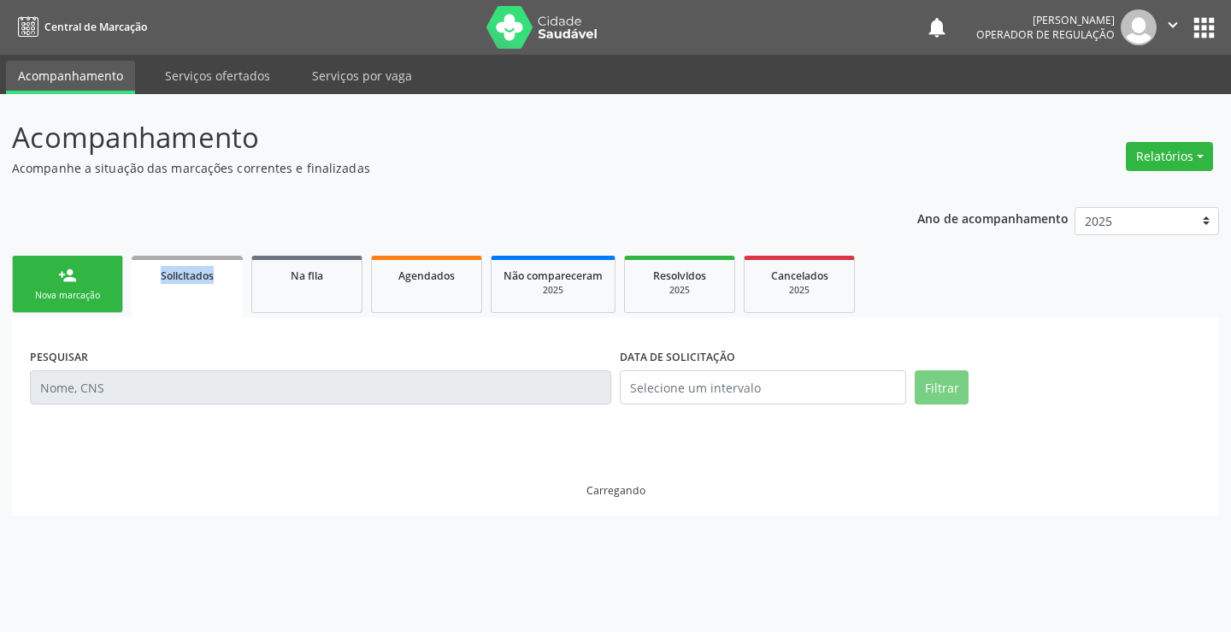
drag, startPoint x: 198, startPoint y: 206, endPoint x: 181, endPoint y: 215, distance: 19.1
click at [198, 206] on div "Ano de acompanhamento 2025 2024 2023 person_add Nova marcação Solicitados Na fi…" at bounding box center [615, 355] width 1207 height 321
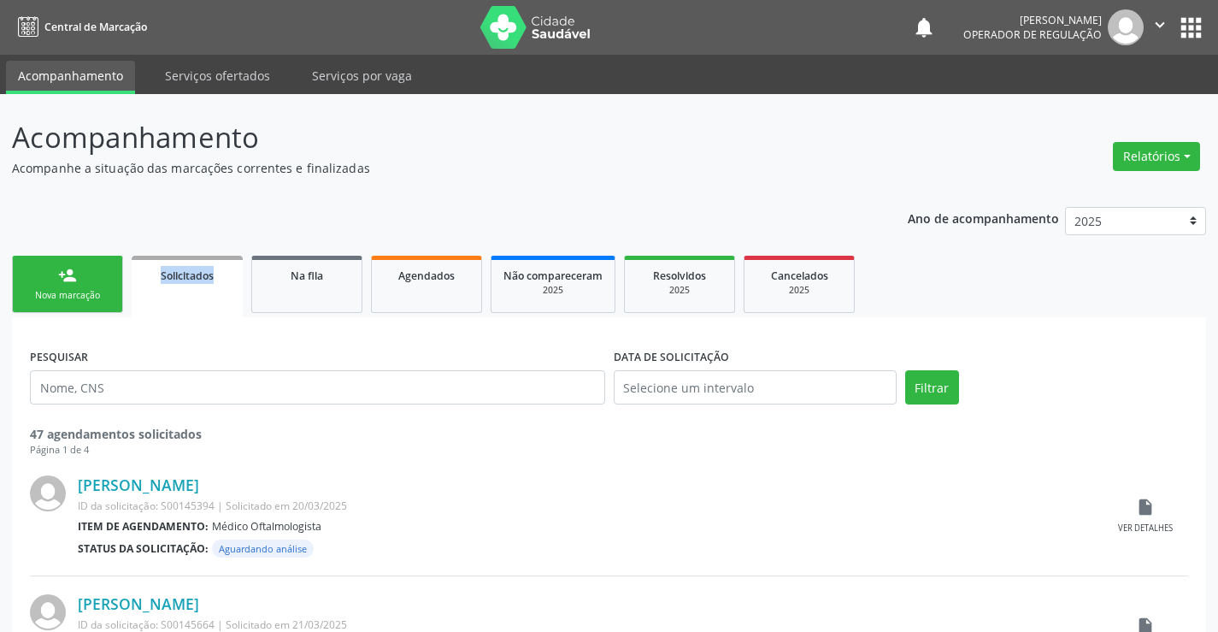
click at [56, 286] on link "person_add Nova marcação" at bounding box center [67, 284] width 111 height 57
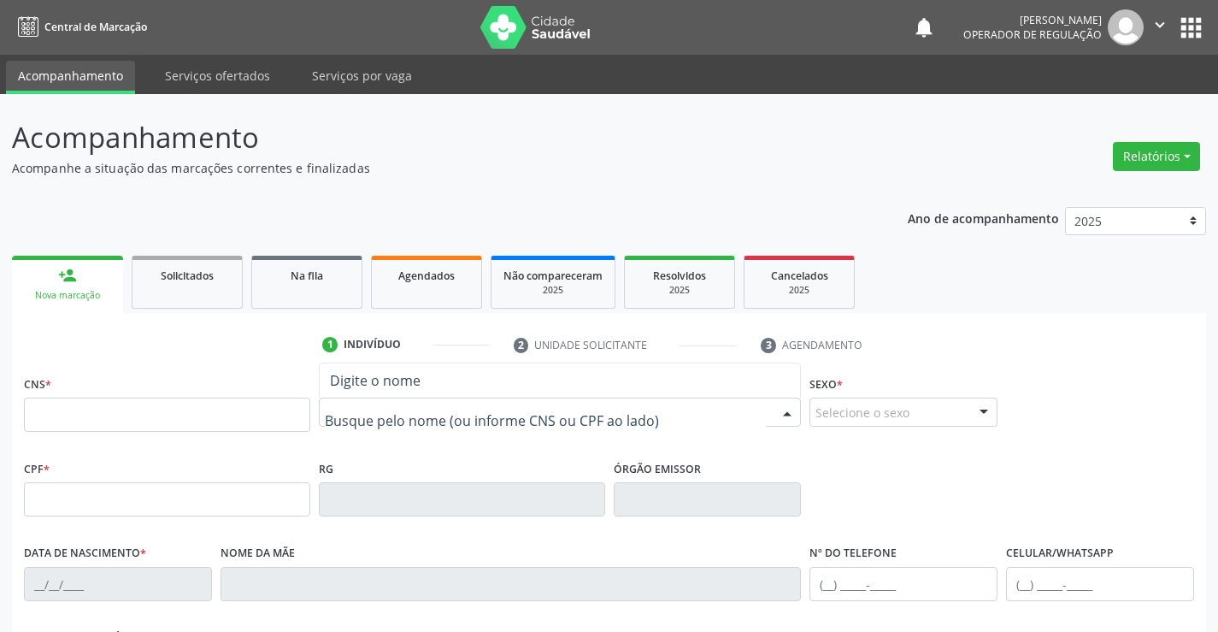
drag, startPoint x: 368, startPoint y: 424, endPoint x: 381, endPoint y: 413, distance: 17.6
click at [368, 424] on input "text" at bounding box center [546, 421] width 442 height 34
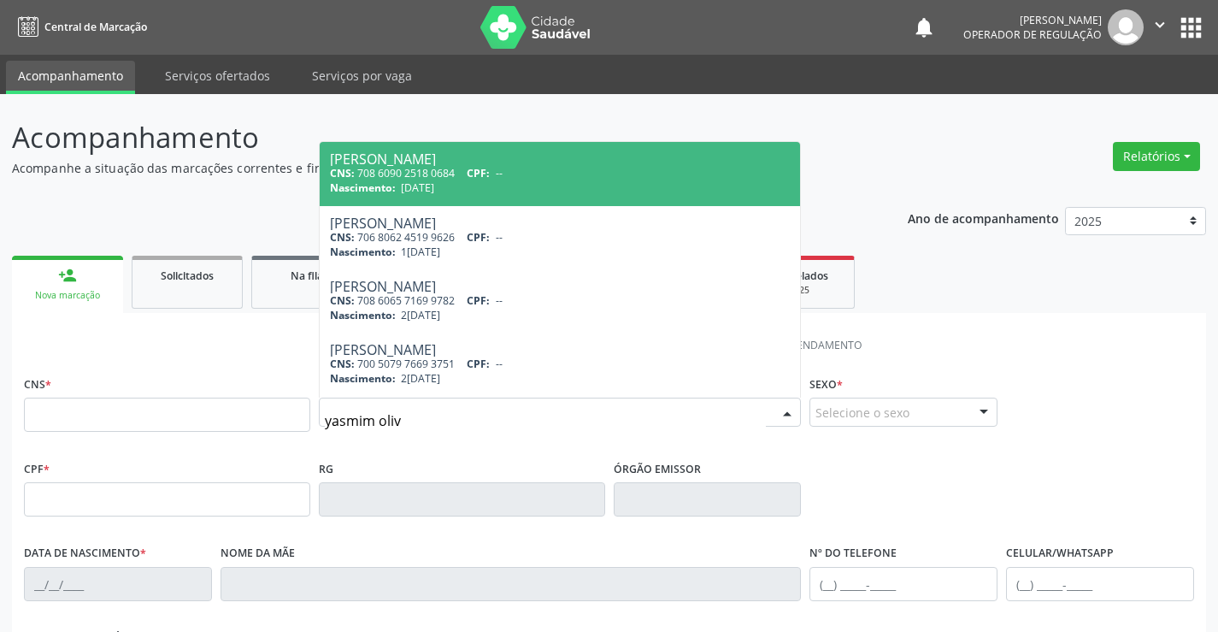
type input "yasmim olive"
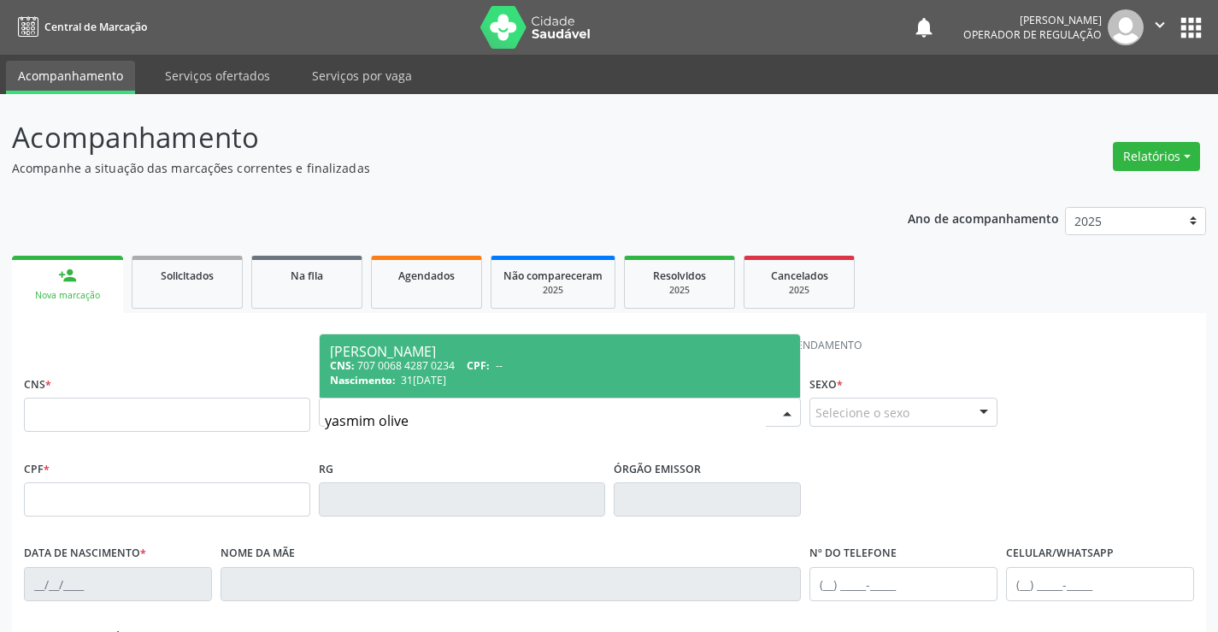
click at [404, 363] on div "CNS: 707 0068 4287 0234 CPF: --" at bounding box center [560, 365] width 461 height 15
type input "707 0068 4287 0234"
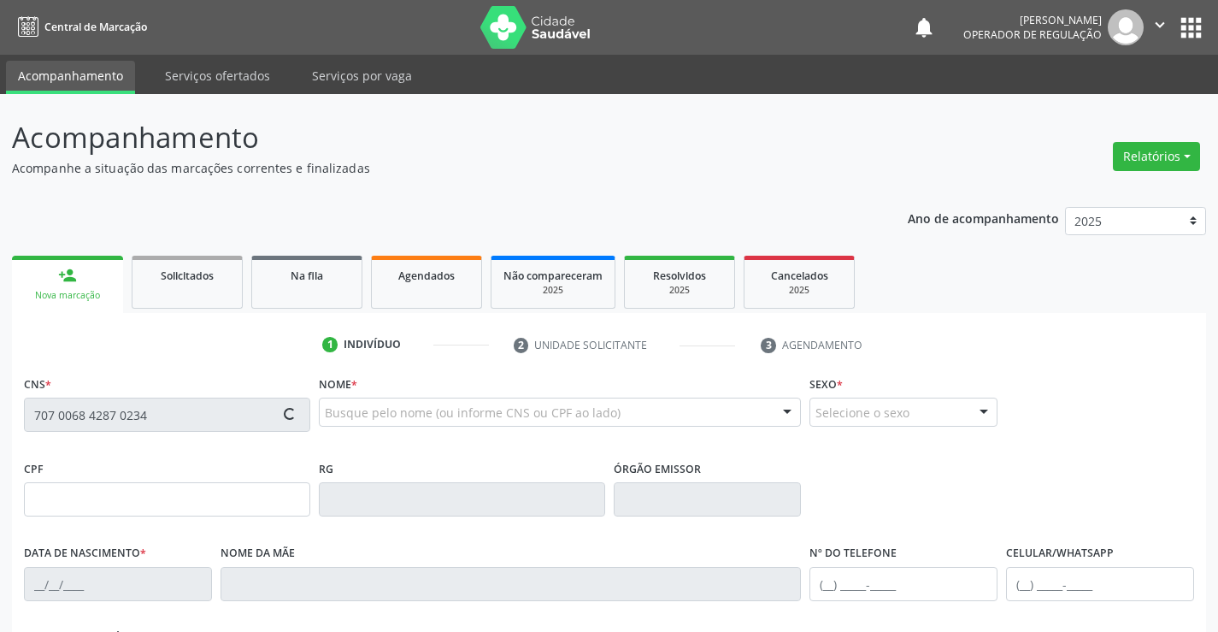
type input "31[DATE]"
type input "[PHONE_NUMBER]"
type input "102.431.185-62"
type input "16"
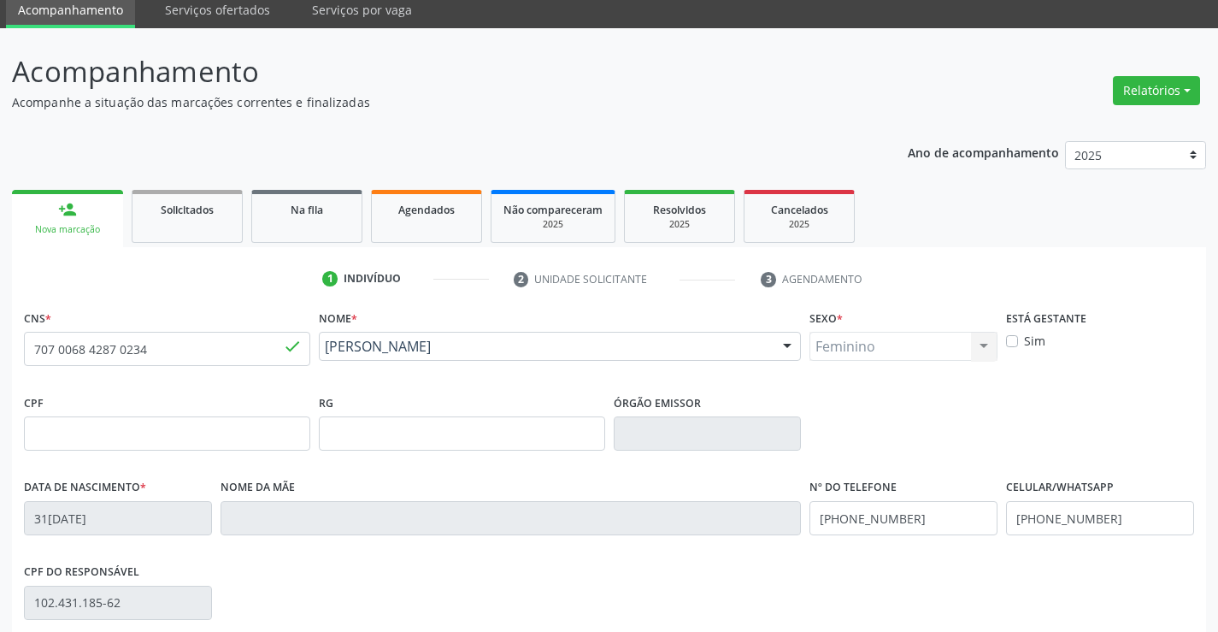
scroll to position [257, 0]
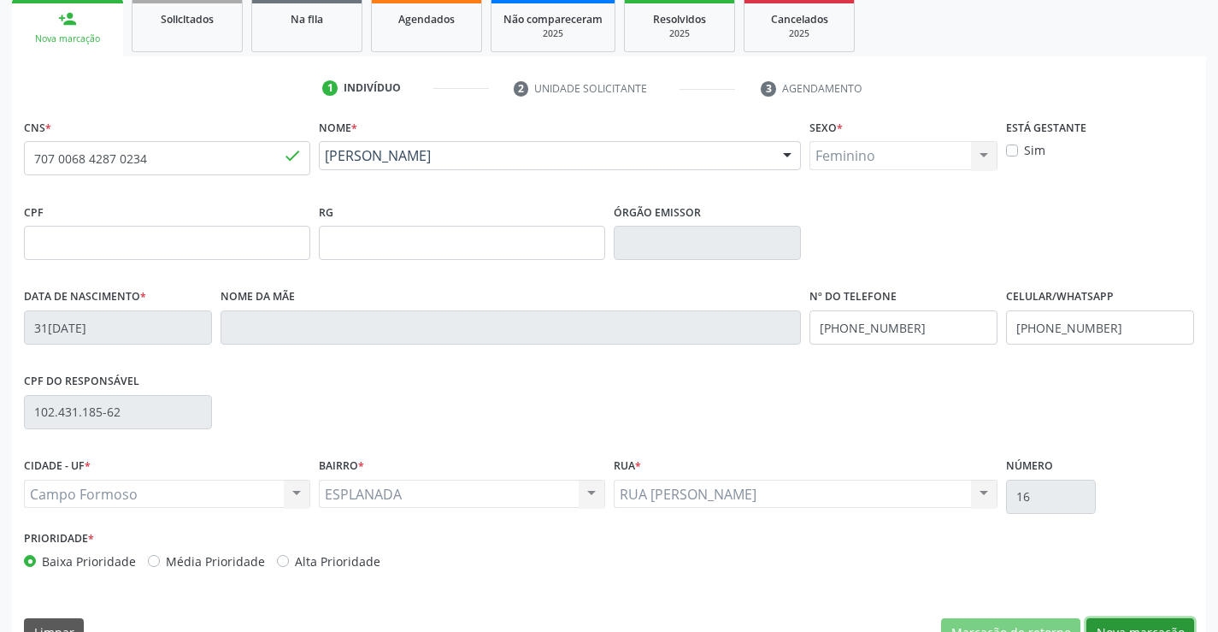
click at [1118, 622] on button "Nova marcação" at bounding box center [1141, 632] width 108 height 29
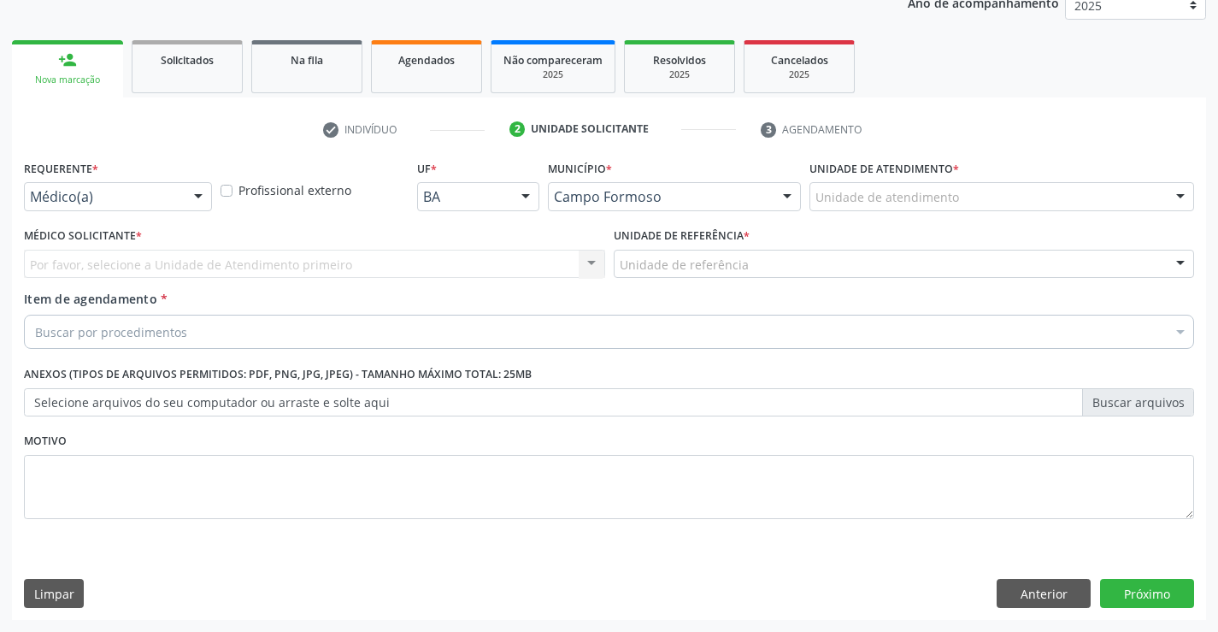
scroll to position [215, 0]
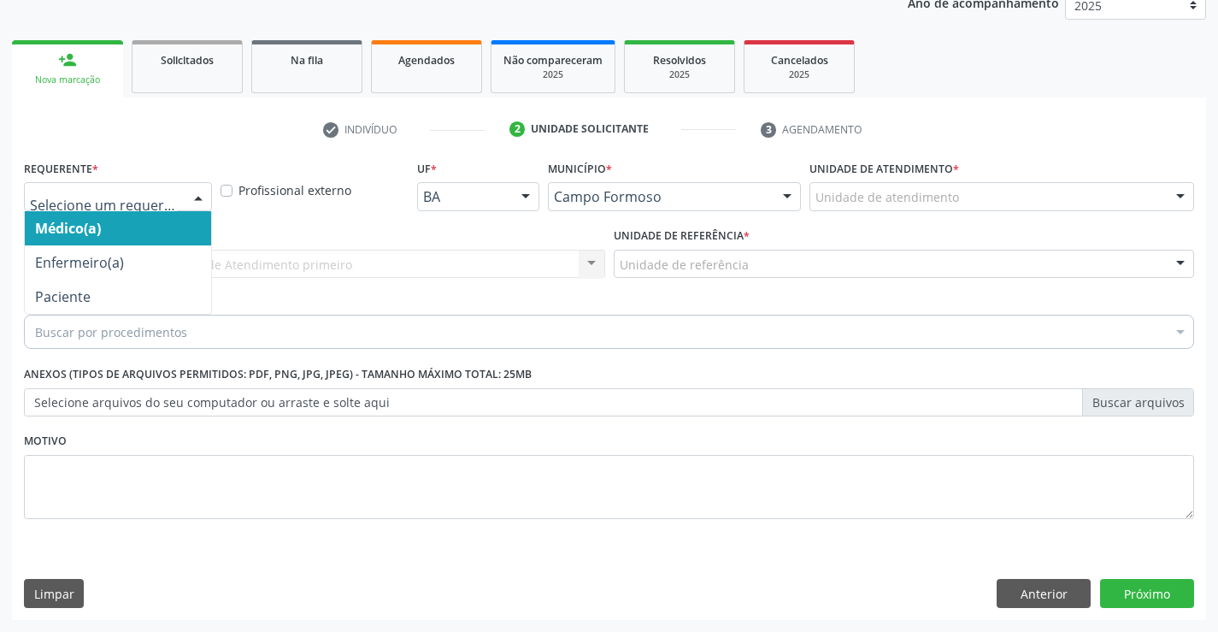
click at [194, 189] on div at bounding box center [199, 197] width 26 height 29
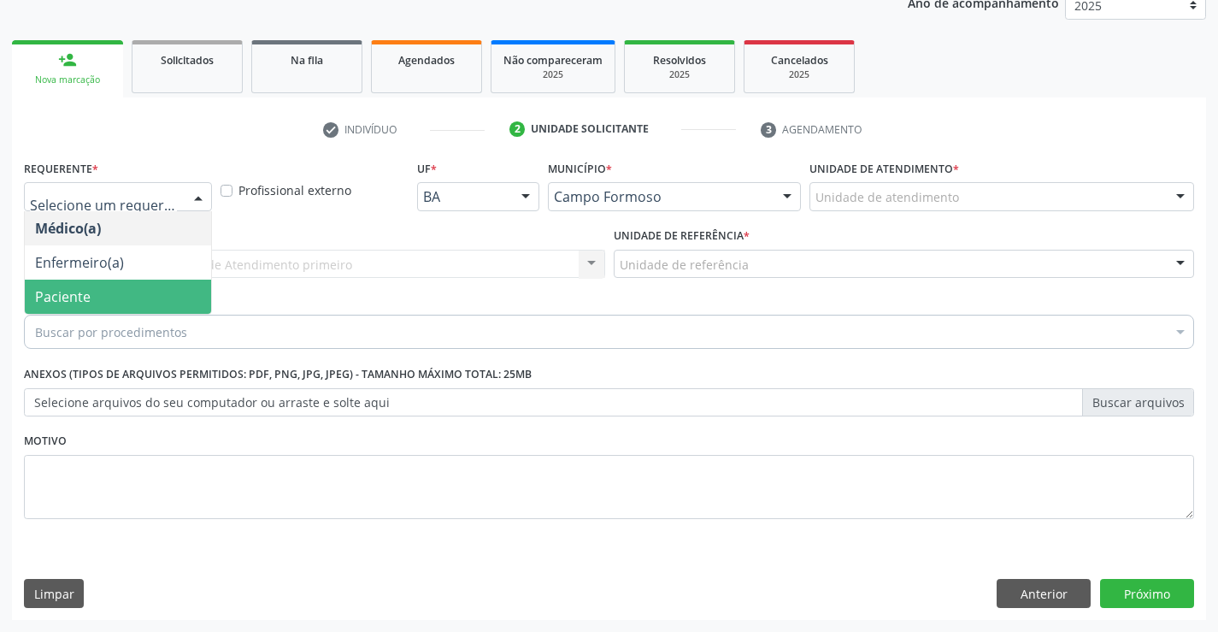
drag, startPoint x: 51, startPoint y: 292, endPoint x: 129, endPoint y: 268, distance: 81.4
click at [54, 292] on span "Paciente" at bounding box center [63, 296] width 56 height 19
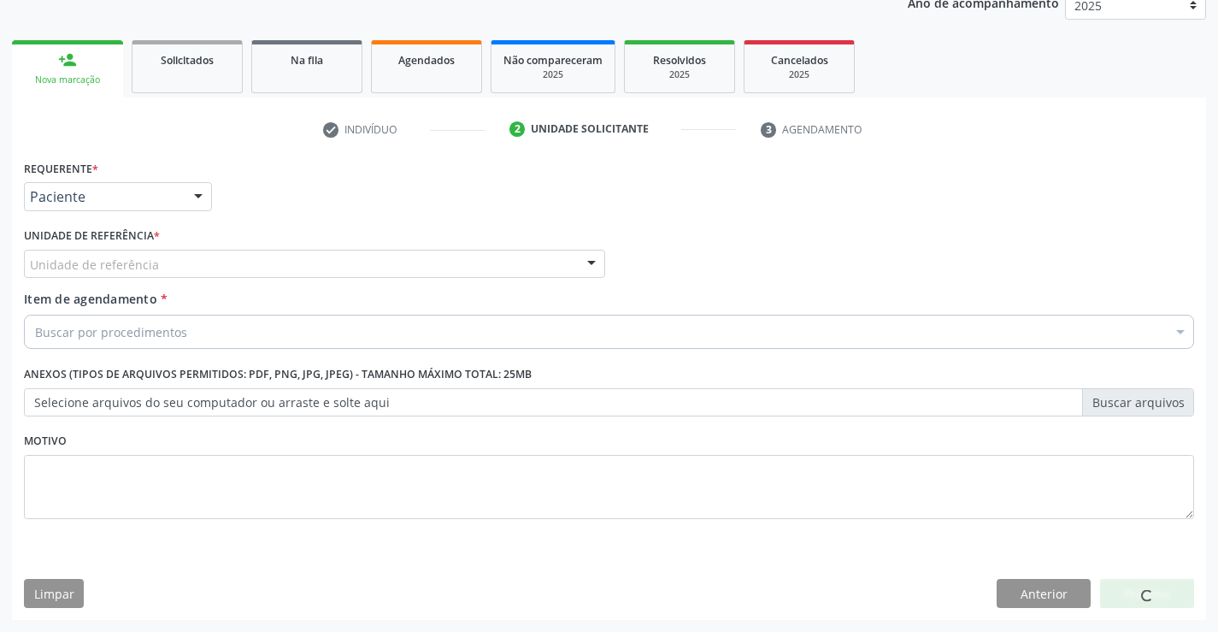
click at [571, 256] on div "Unidade de referência" at bounding box center [314, 264] width 581 height 29
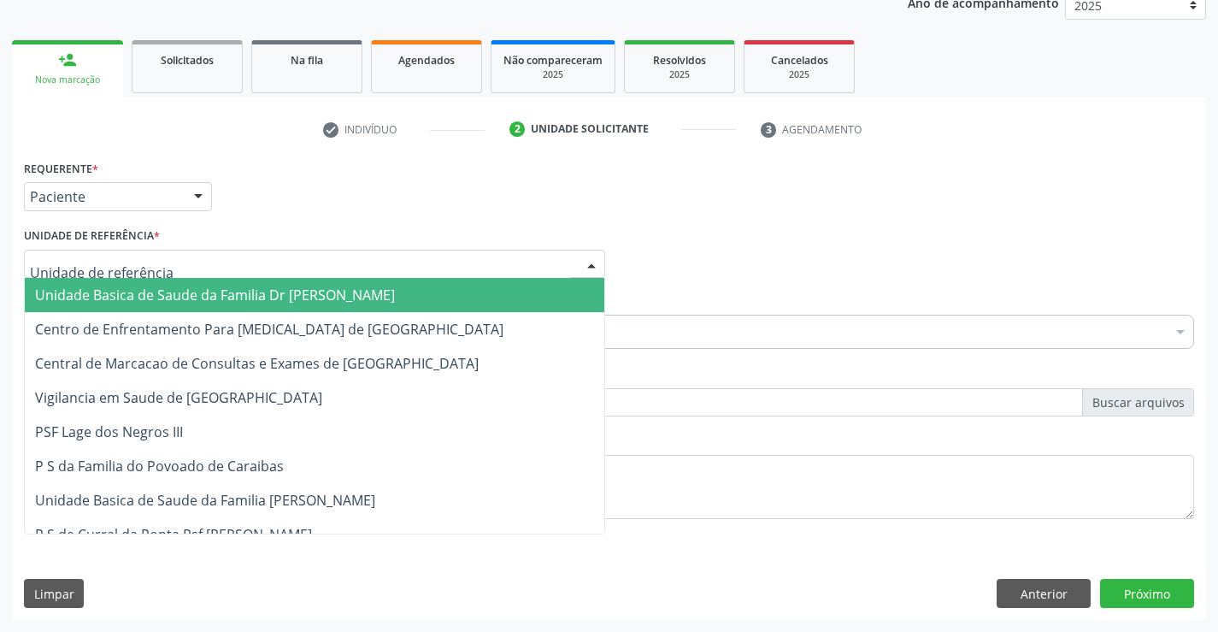
click at [151, 298] on span "Unidade Basica de Saude da Familia Dr [PERSON_NAME]" at bounding box center [215, 295] width 360 height 19
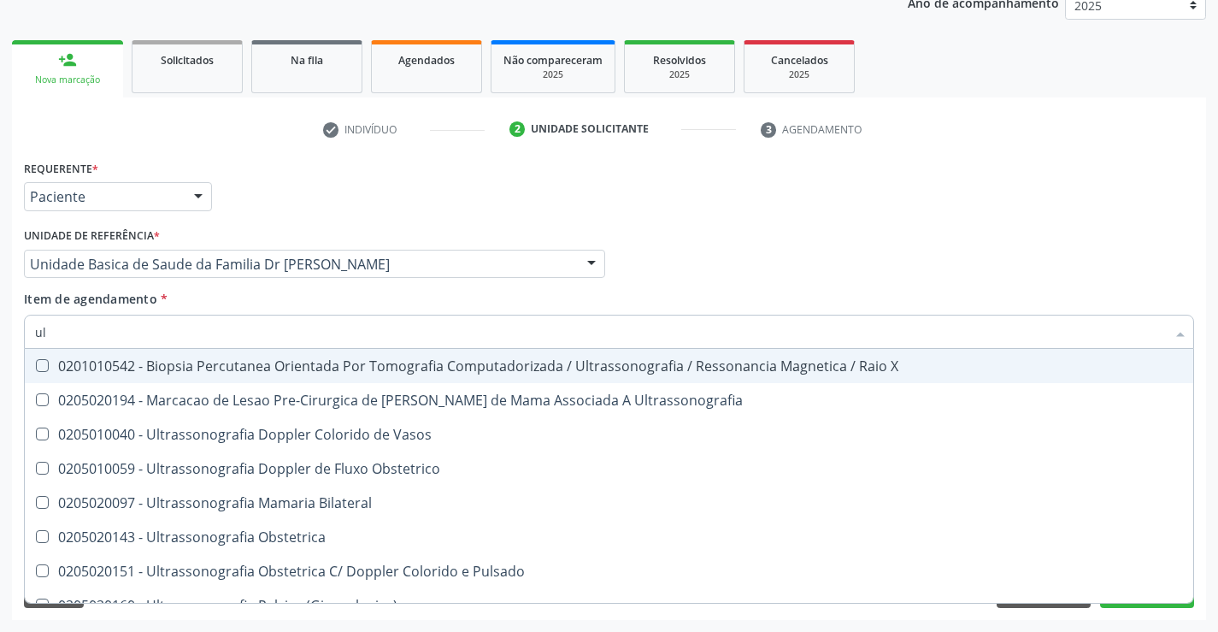
type input "u"
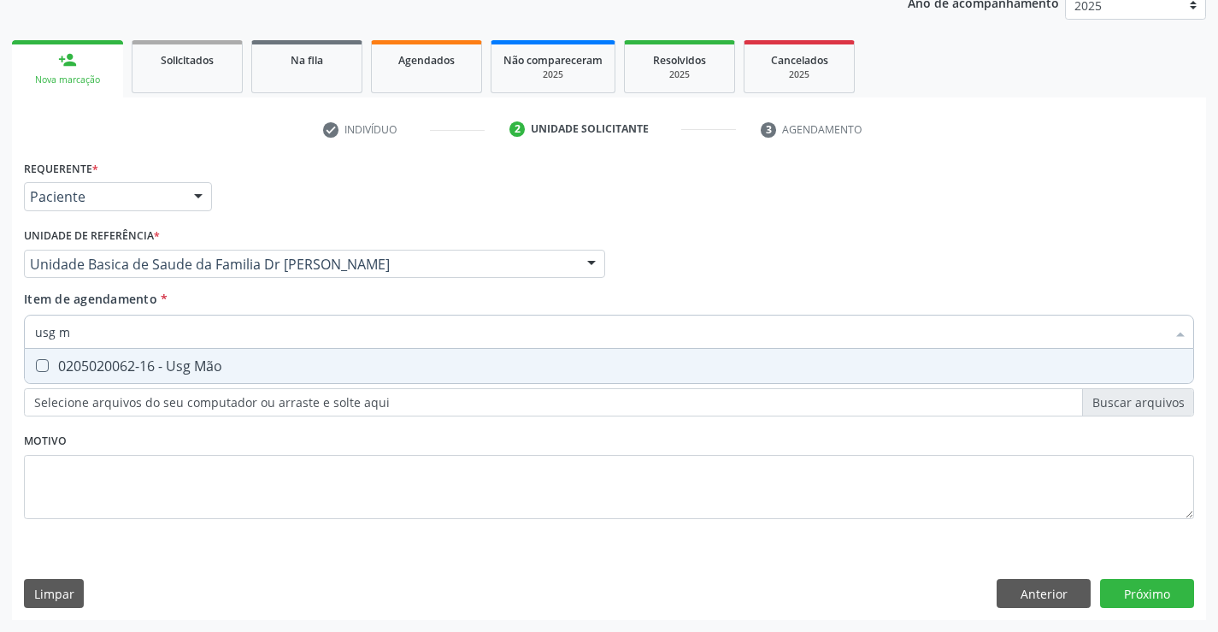
type input "usg"
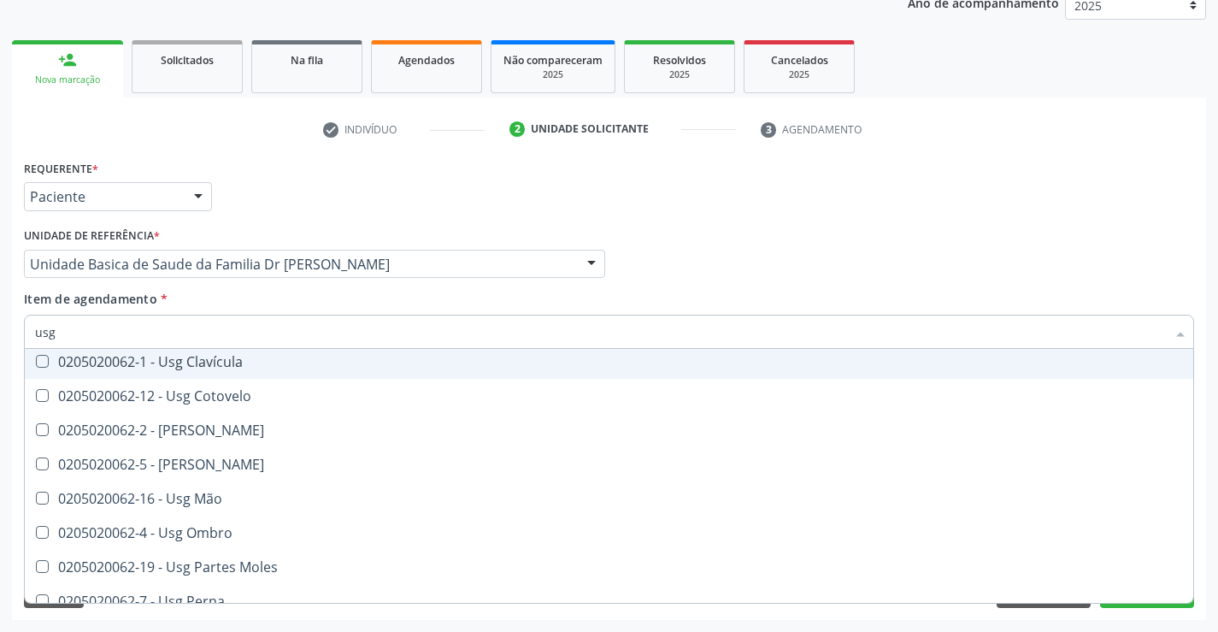
scroll to position [171, 0]
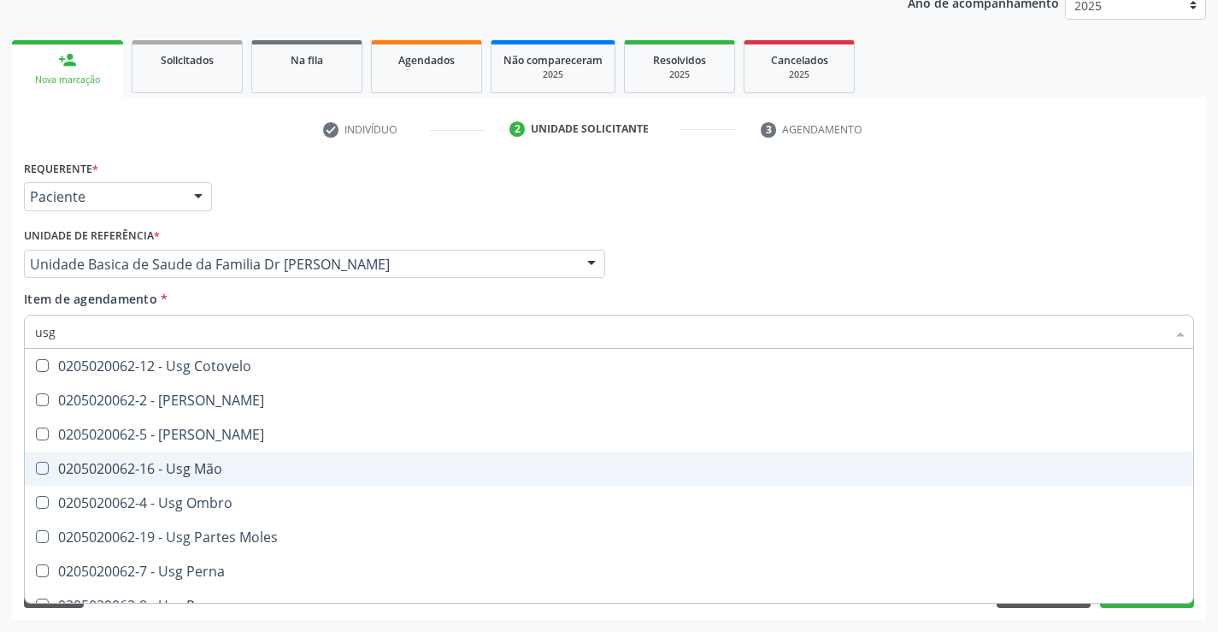
click at [179, 472] on div "0205020062-16 - Usg Mão" at bounding box center [609, 469] width 1148 height 14
checkbox Mão "true"
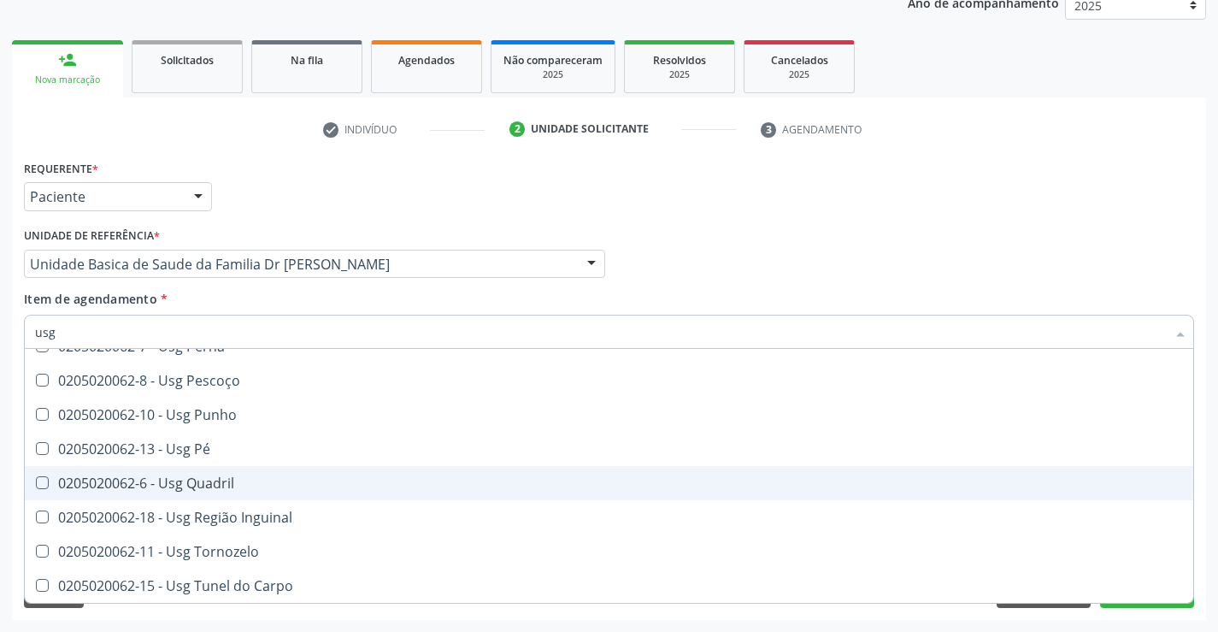
scroll to position [0, 0]
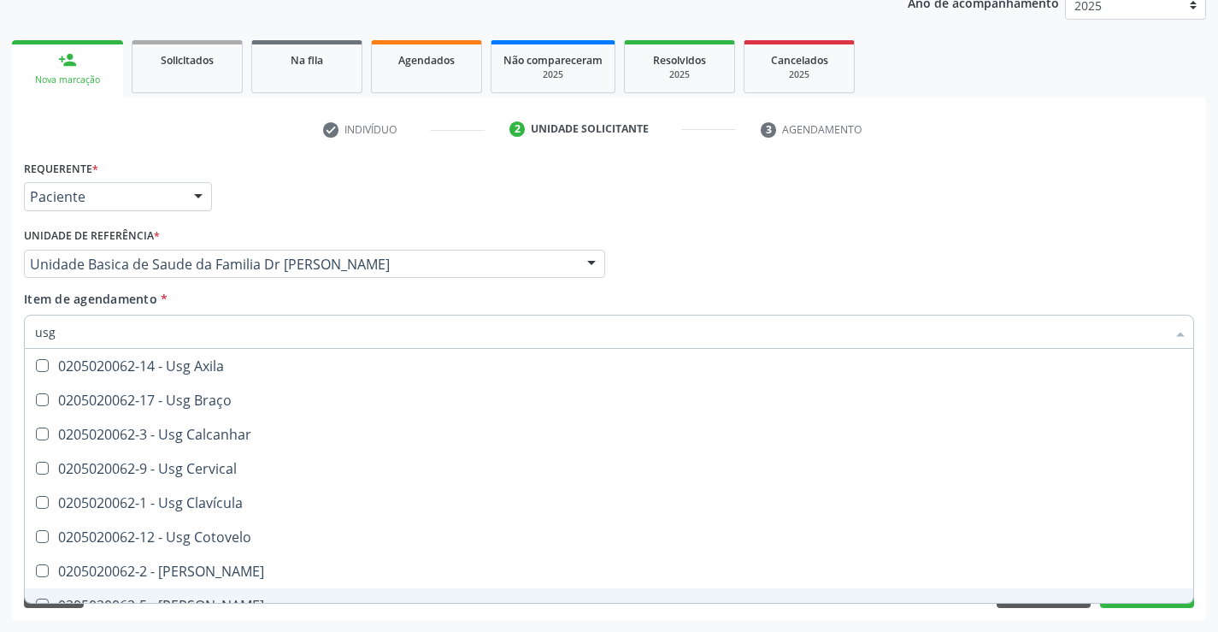
click at [1153, 602] on div "0205020062-5 - [PERSON_NAME]" at bounding box center [609, 606] width 1148 height 14
checkbox Joelho "true"
click at [1148, 605] on button "Próximo" at bounding box center [1147, 593] width 94 height 29
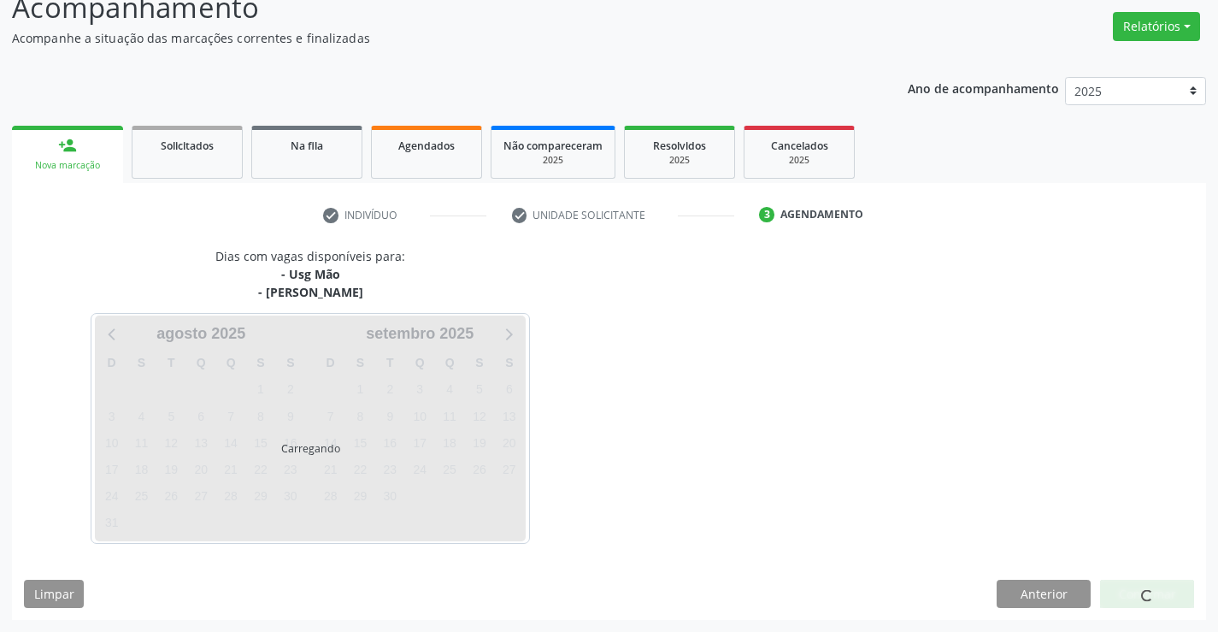
scroll to position [130, 0]
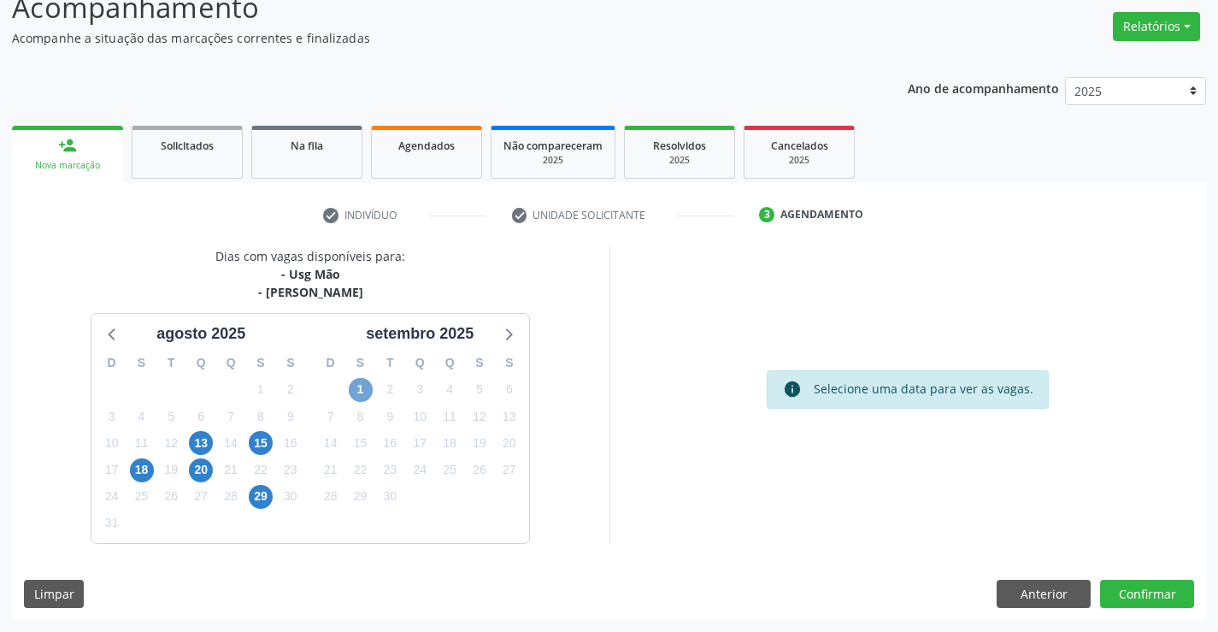
click at [361, 386] on span "1" at bounding box center [361, 390] width 24 height 24
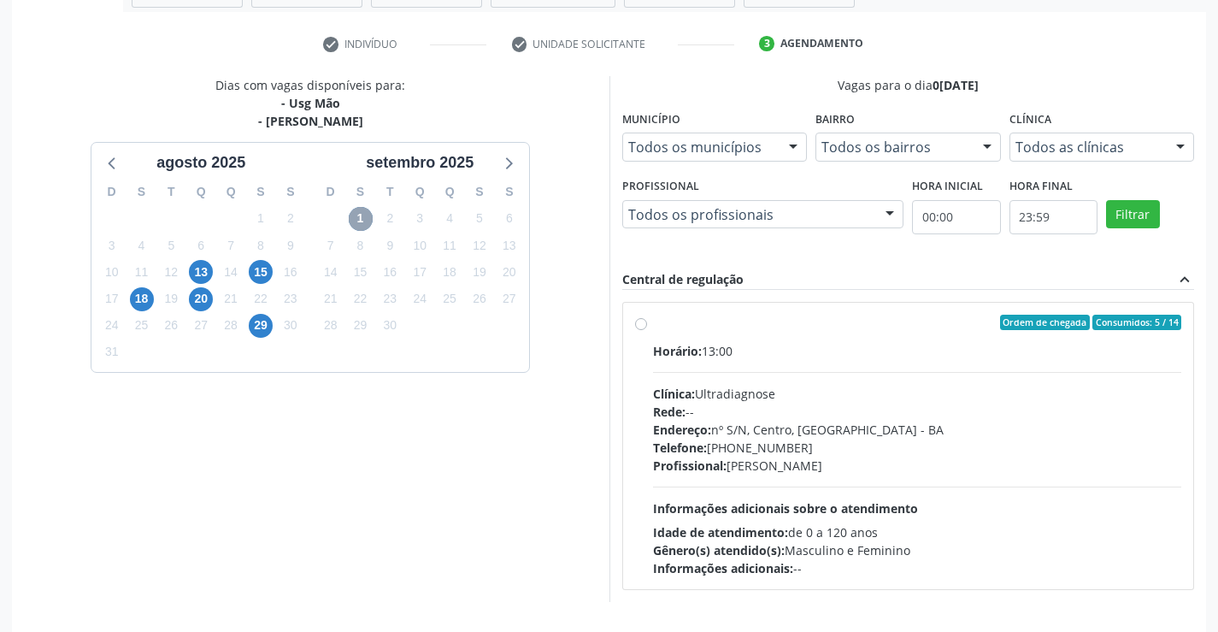
scroll to position [359, 0]
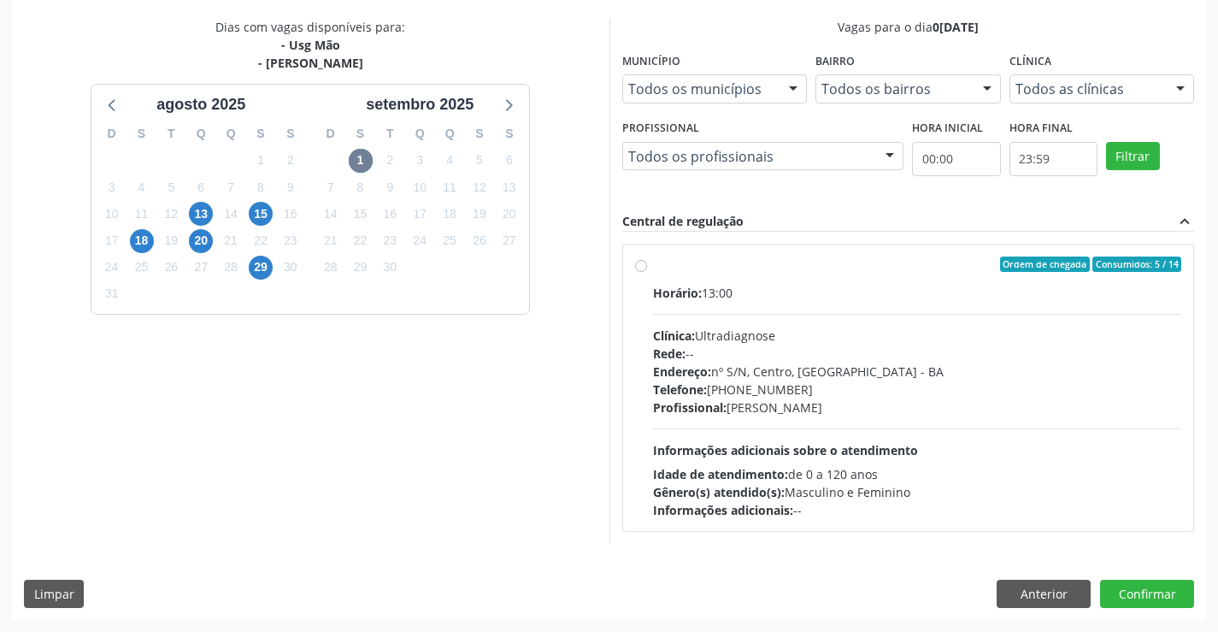
click at [651, 262] on div "Ordem de chegada Consumidos: 5 / 14 Horário: 13:00 Clínica: Ultradiagnose Rede:…" at bounding box center [908, 388] width 547 height 262
radio input "true"
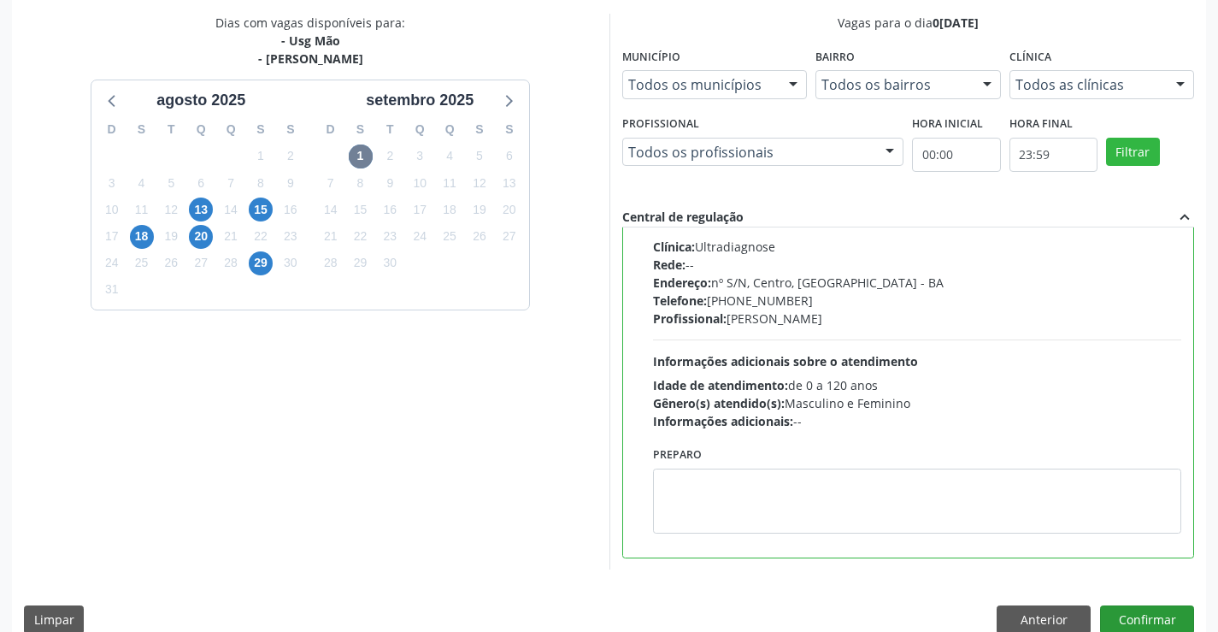
scroll to position [390, 0]
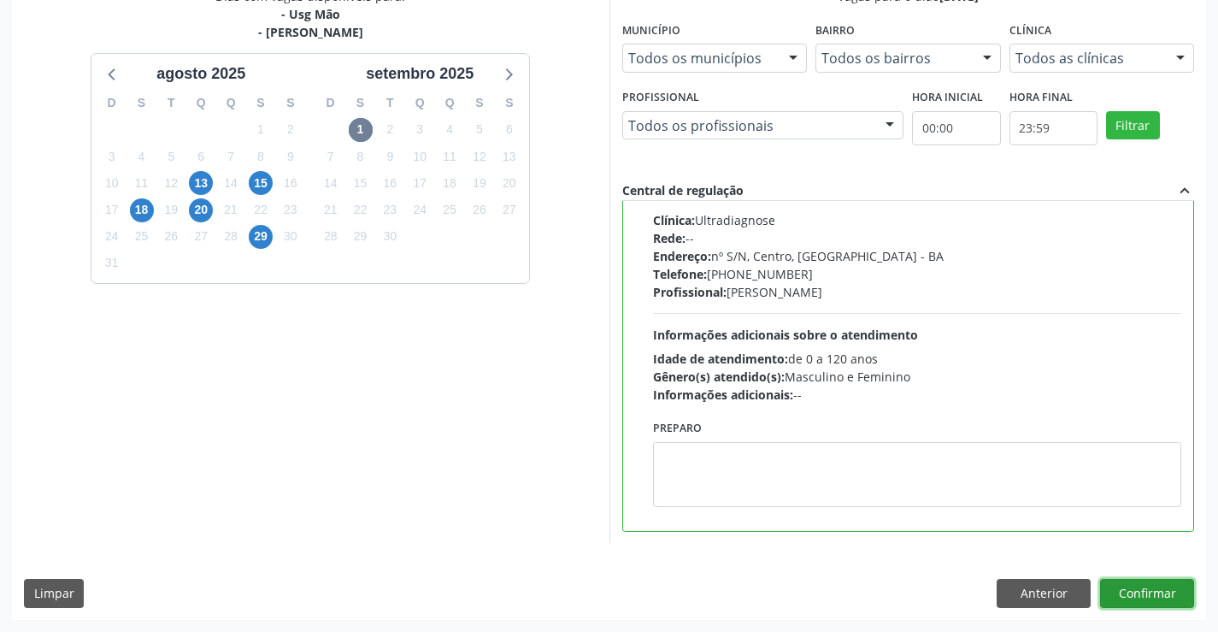
click at [1132, 602] on button "Confirmar" at bounding box center [1147, 593] width 94 height 29
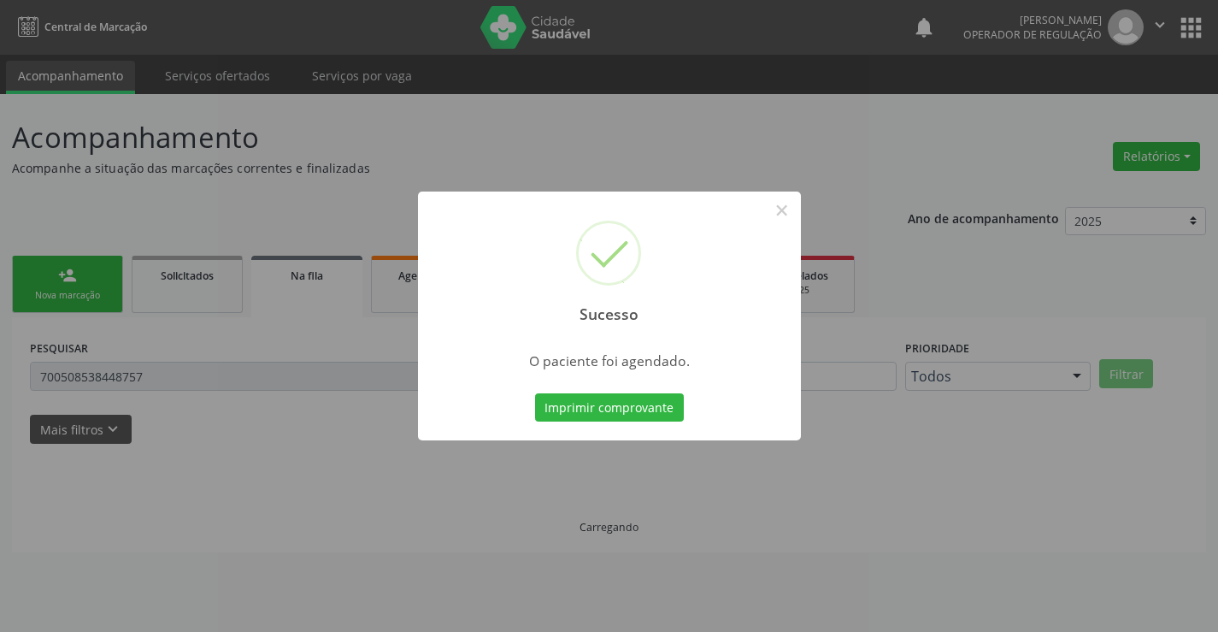
scroll to position [0, 0]
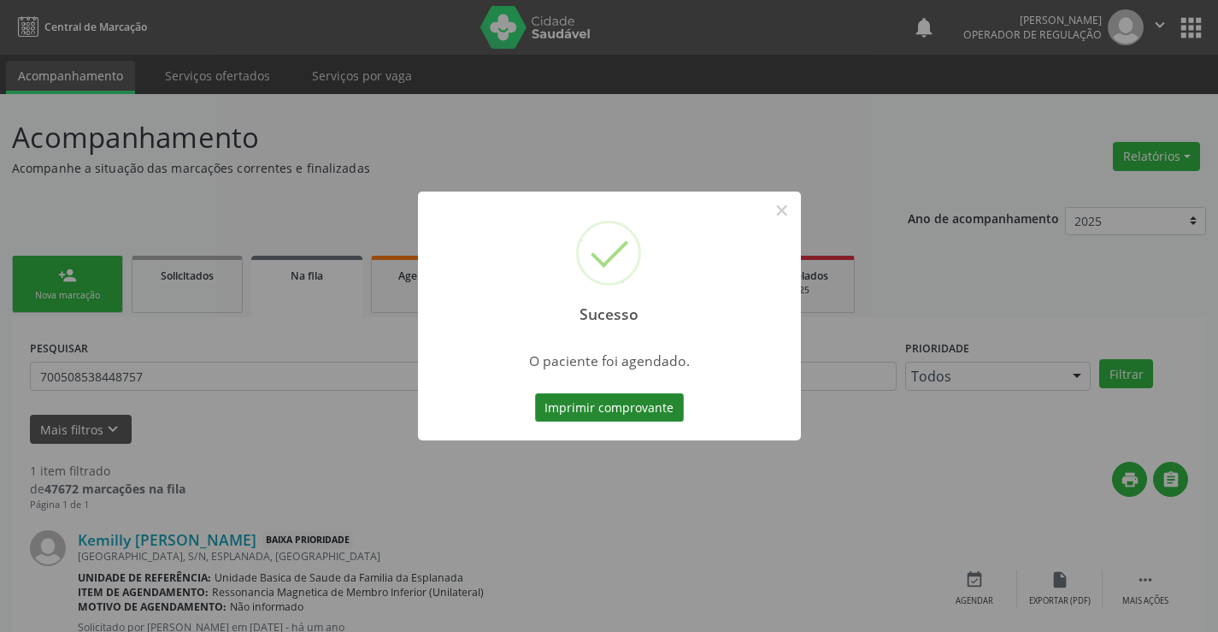
click at [605, 404] on button "Imprimir comprovante" at bounding box center [609, 407] width 149 height 29
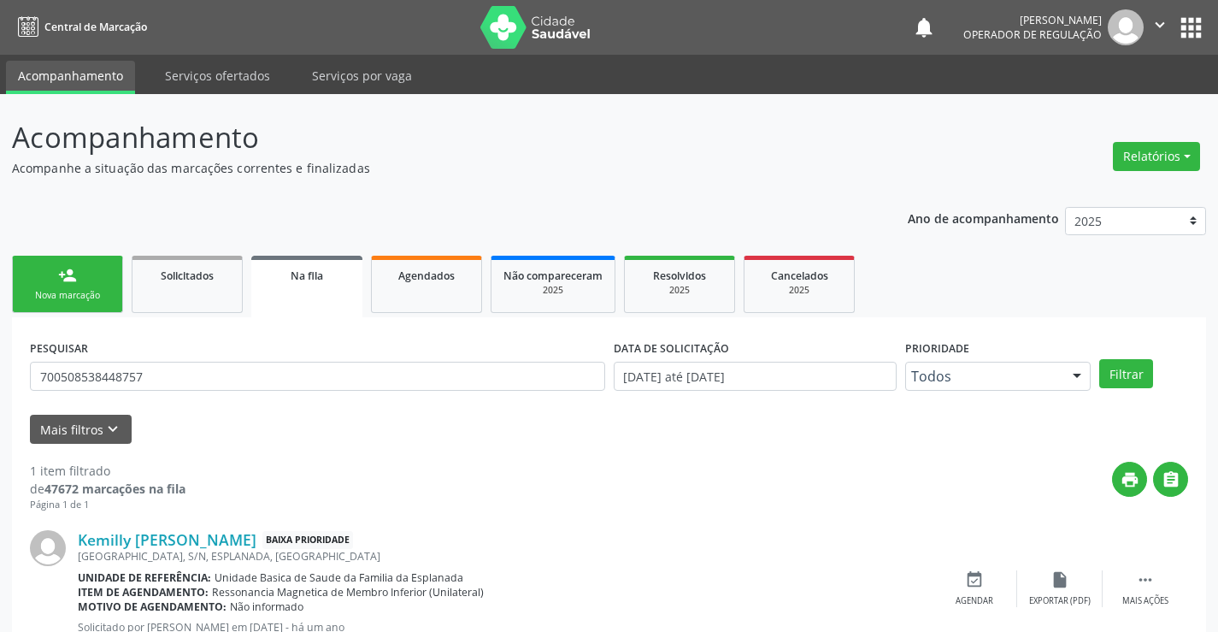
click at [1151, 19] on icon "" at bounding box center [1160, 24] width 19 height 19
click at [1122, 102] on link "Sair" at bounding box center [1117, 104] width 118 height 24
